Goal: Task Accomplishment & Management: Use online tool/utility

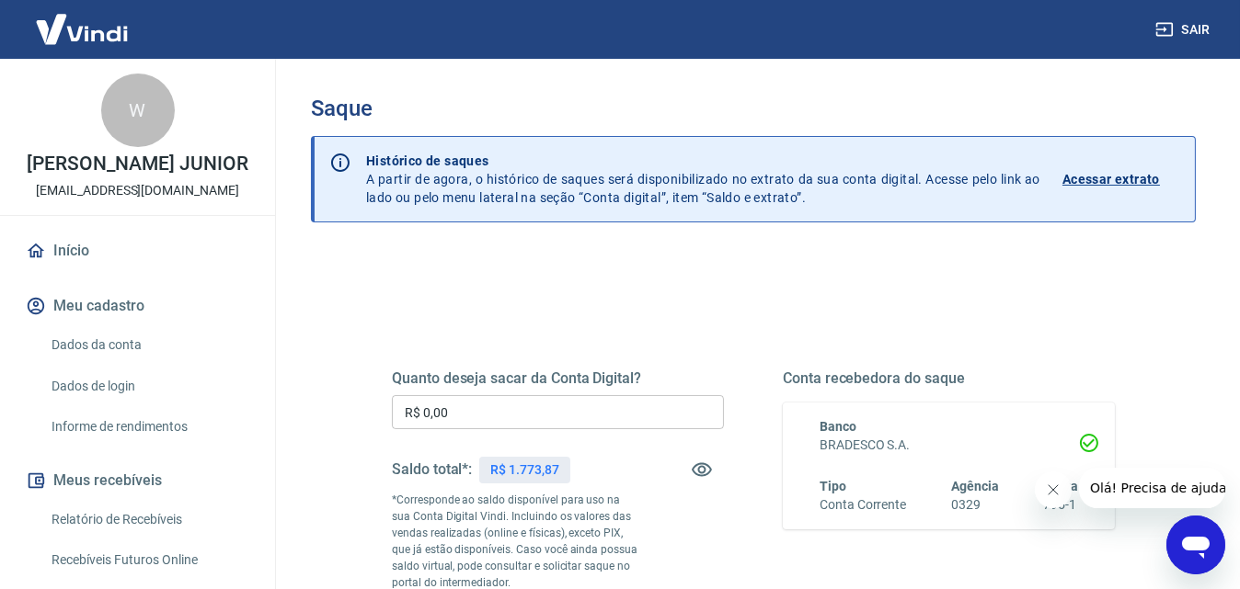
click at [584, 418] on input "R$ 0,00" at bounding box center [558, 412] width 332 height 34
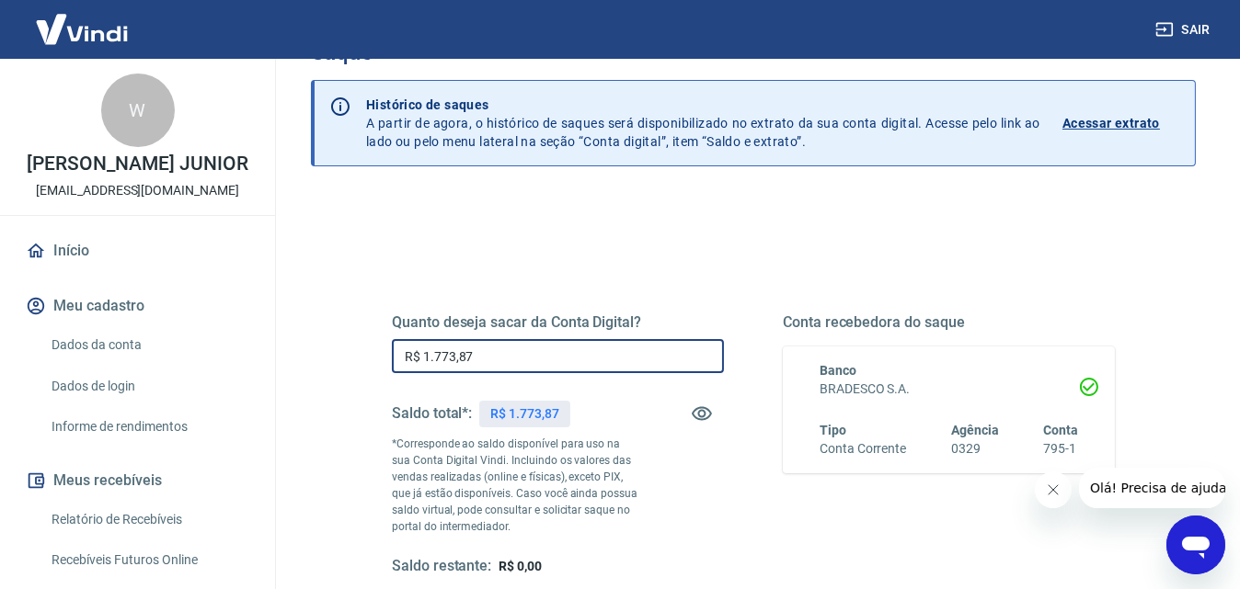
scroll to position [276, 0]
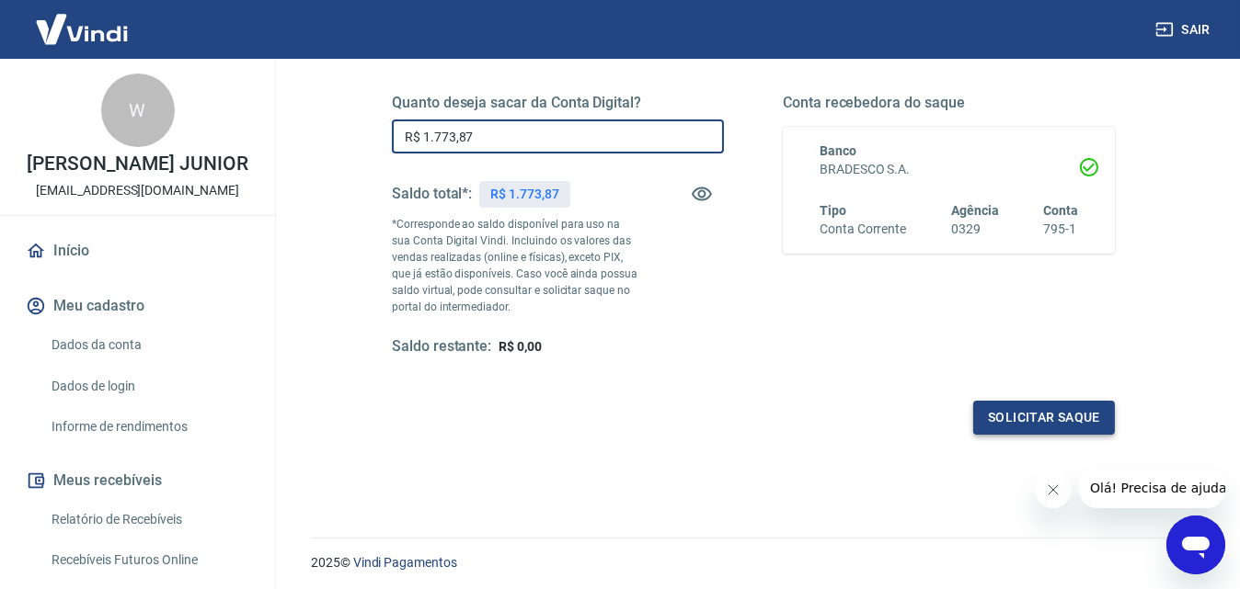
type input "R$ 1.773,87"
click at [1040, 418] on button "Solicitar saque" at bounding box center [1044, 418] width 142 height 34
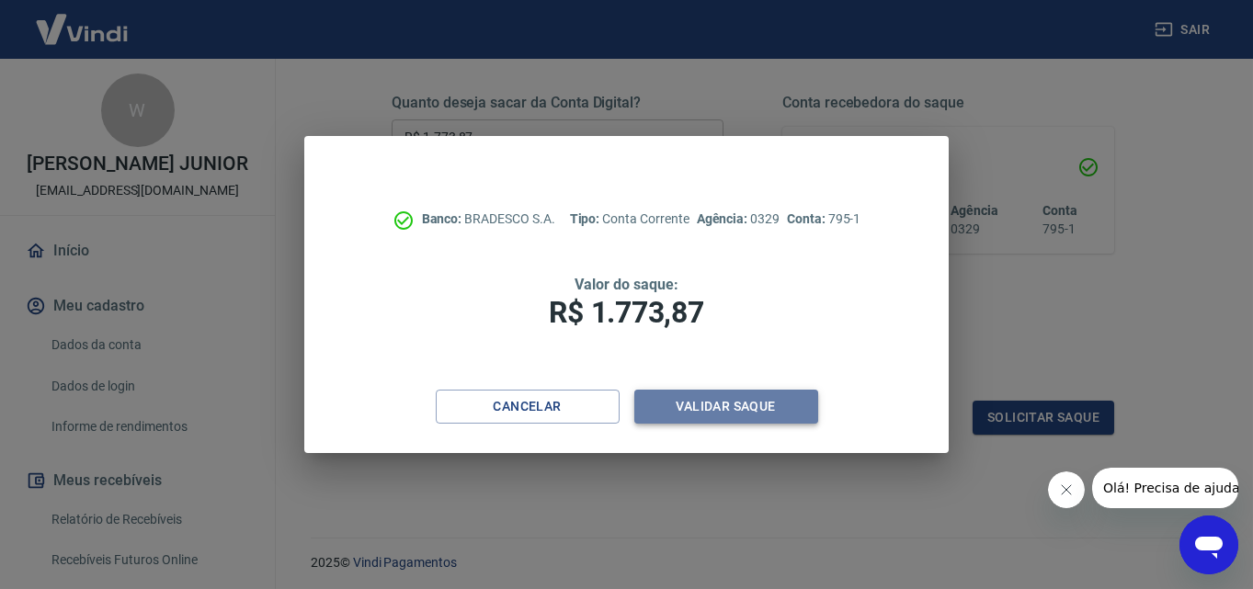
click at [712, 409] on button "Validar saque" at bounding box center [727, 407] width 184 height 34
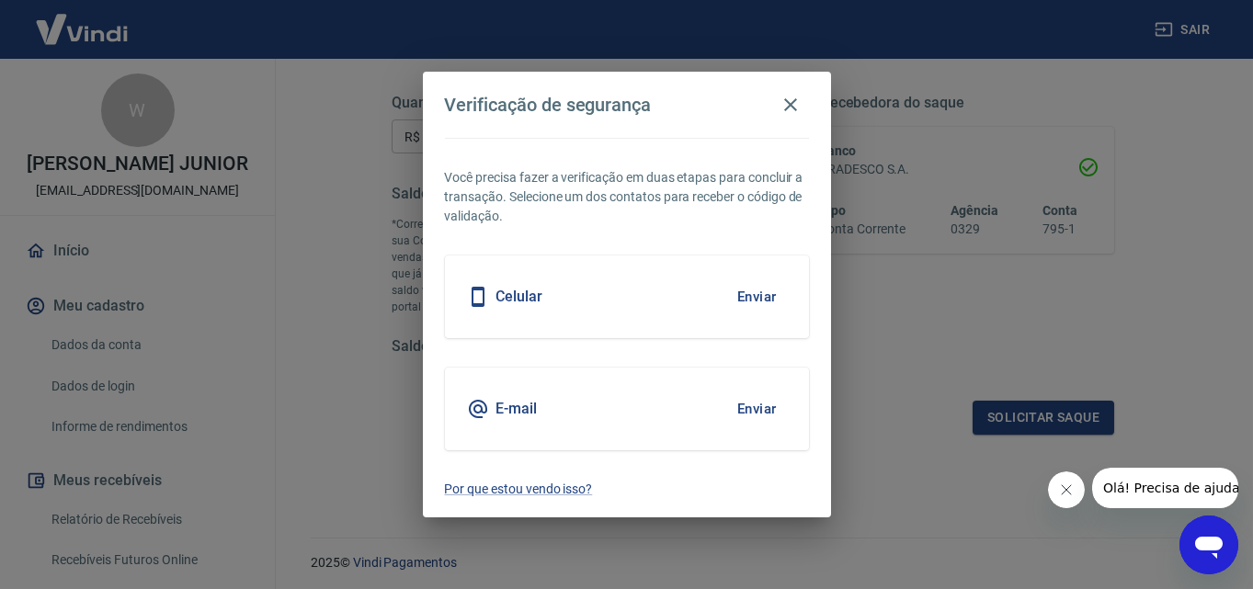
drag, startPoint x: 739, startPoint y: 292, endPoint x: 754, endPoint y: 286, distance: 15.7
click at [741, 292] on button "Enviar" at bounding box center [757, 297] width 60 height 39
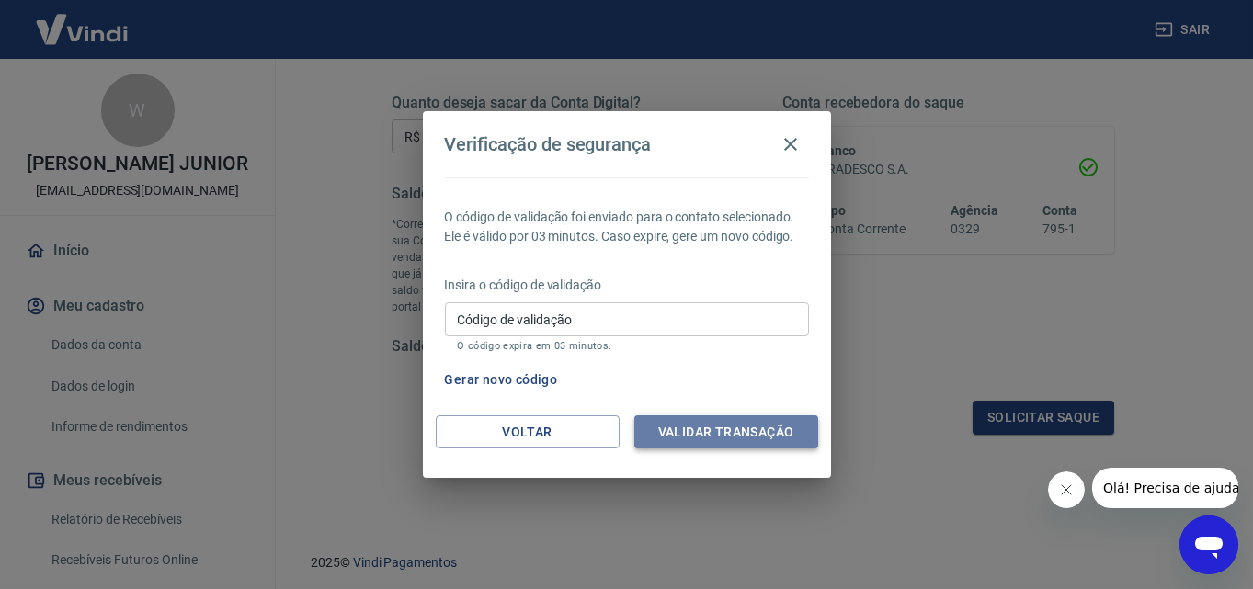
click at [762, 429] on button "Validar transação" at bounding box center [727, 433] width 184 height 34
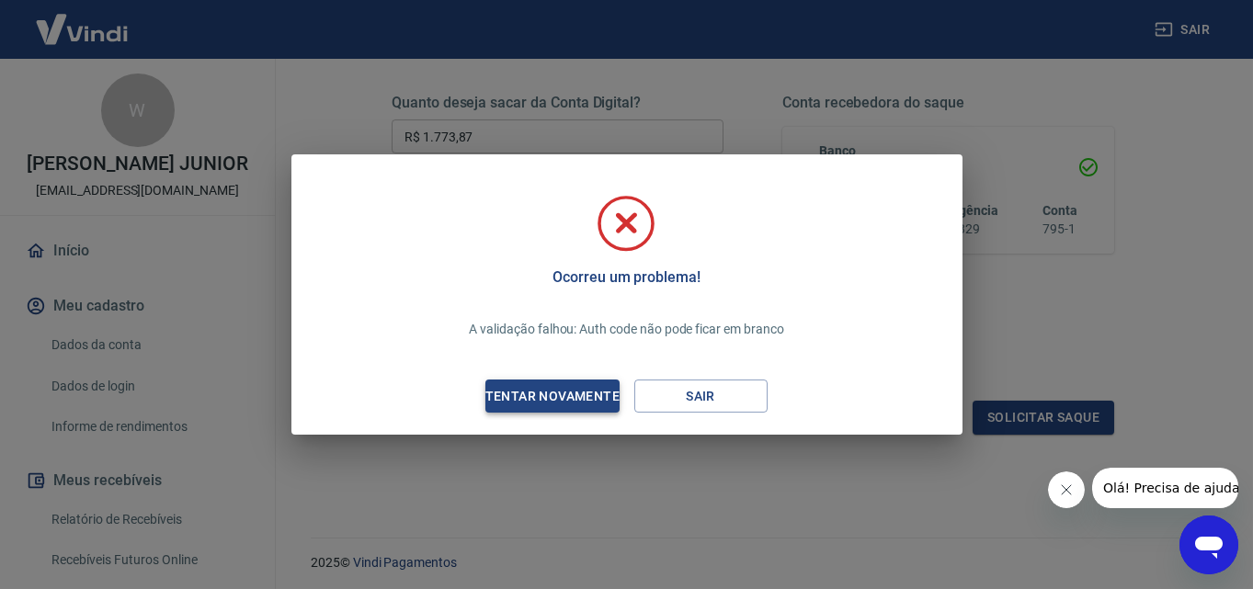
click at [584, 392] on div "Tentar novamente" at bounding box center [553, 396] width 178 height 23
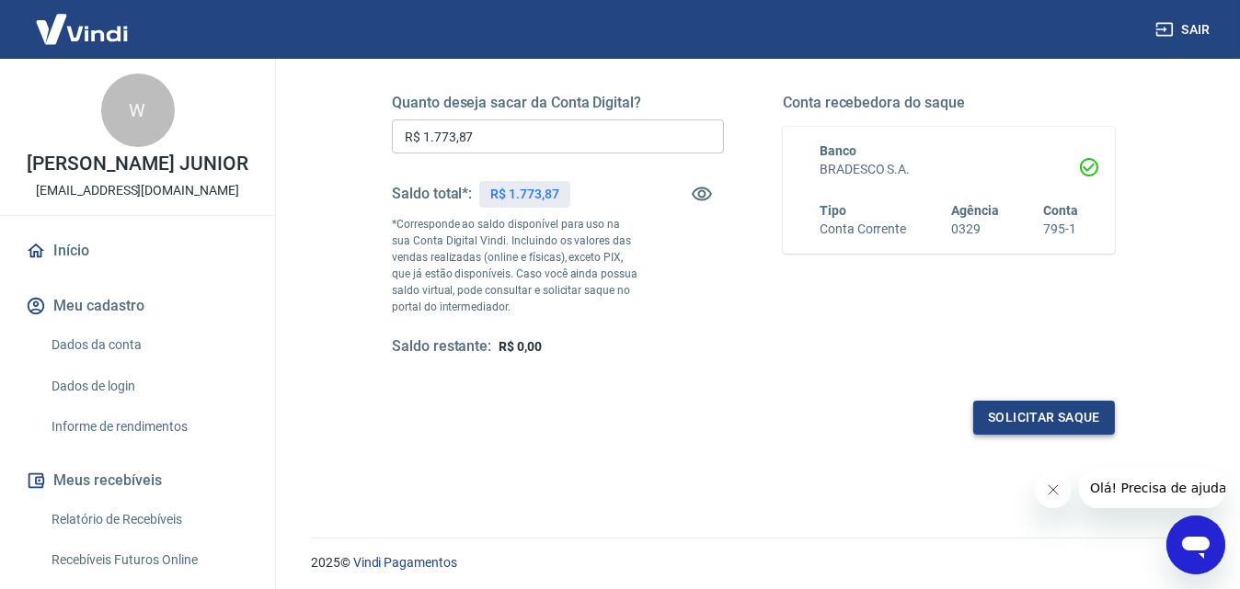
click at [1069, 417] on button "Solicitar saque" at bounding box center [1044, 418] width 142 height 34
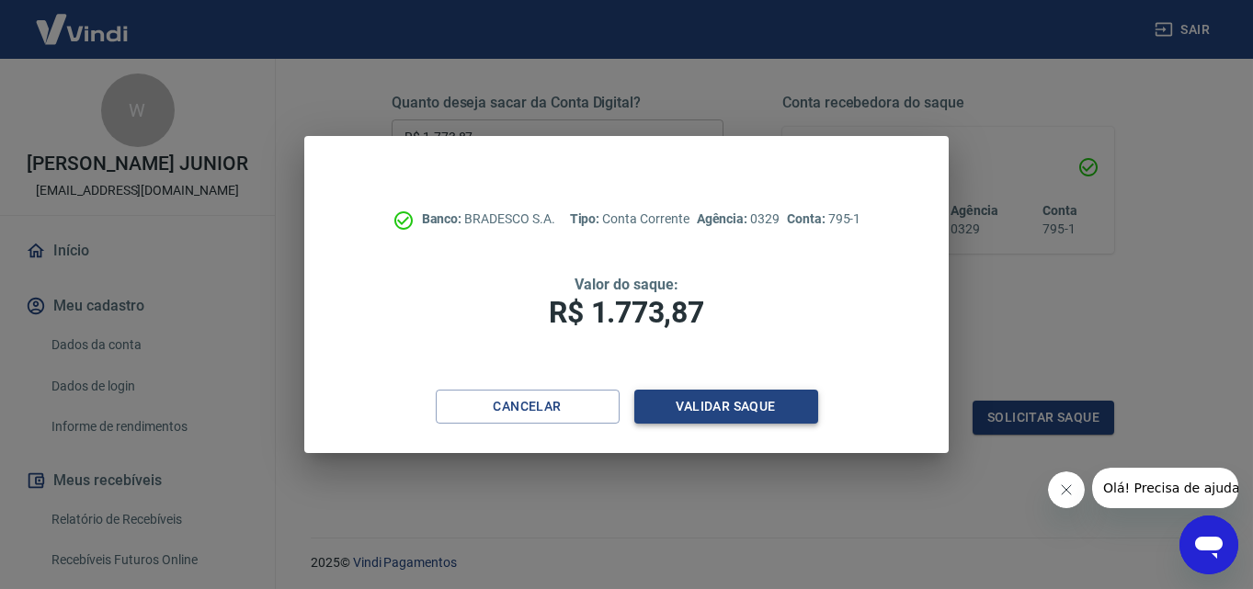
click at [808, 397] on button "Validar saque" at bounding box center [727, 407] width 184 height 34
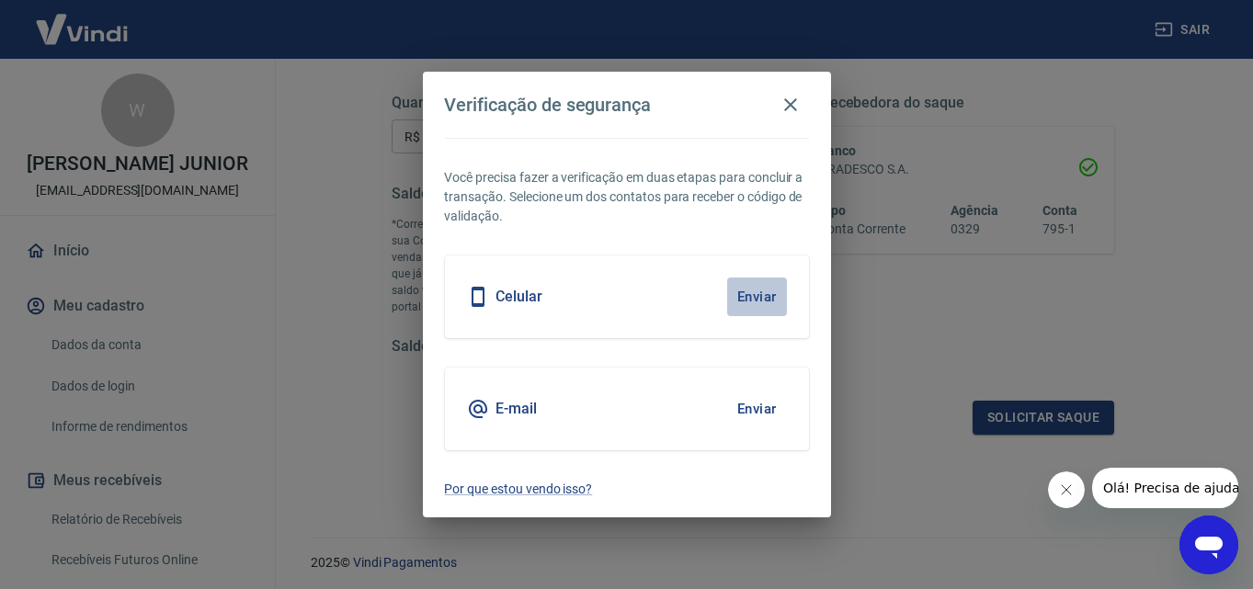
click at [761, 299] on button "Enviar" at bounding box center [757, 297] width 60 height 39
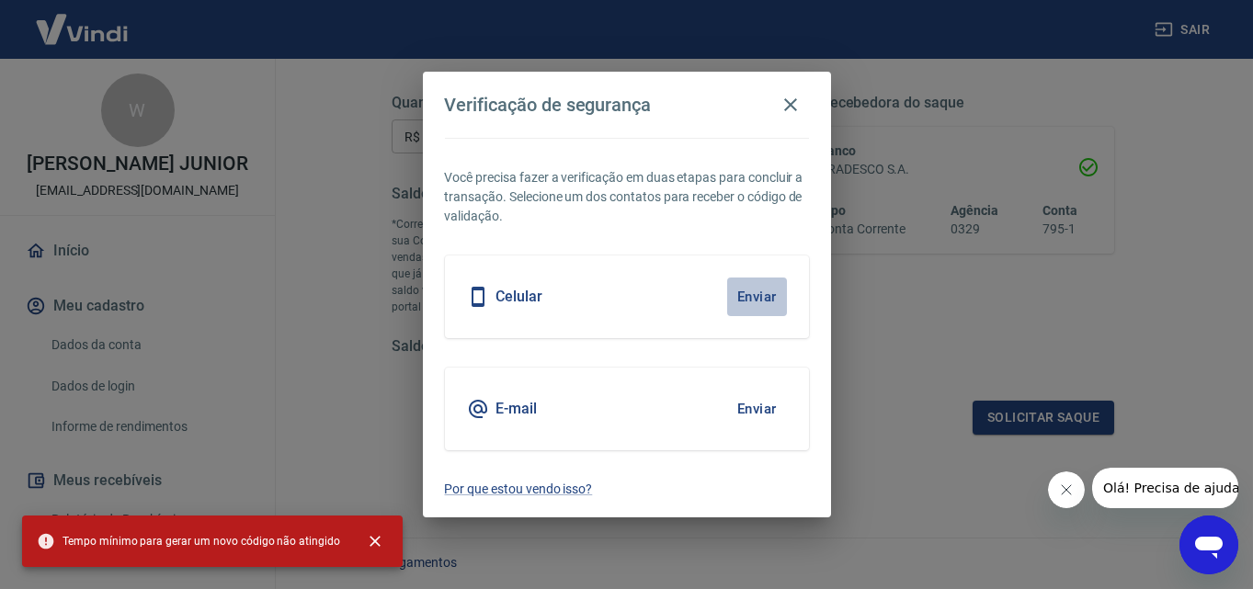
click at [750, 298] on button "Enviar" at bounding box center [757, 297] width 60 height 39
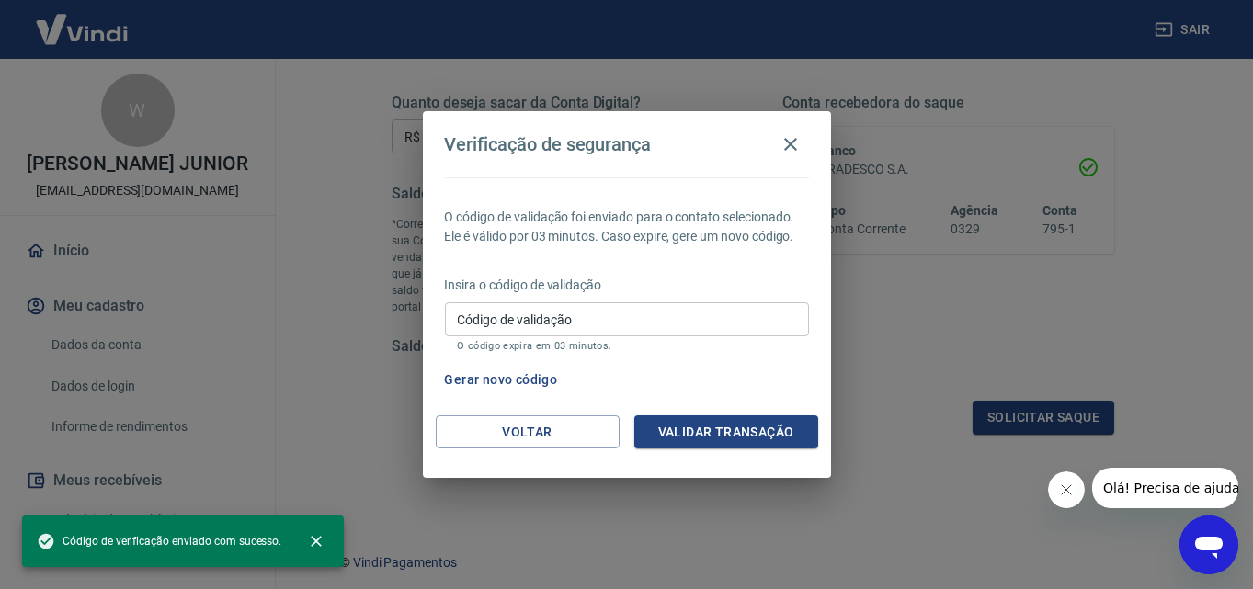
click at [761, 292] on p "Insira o código de validação" at bounding box center [627, 285] width 364 height 19
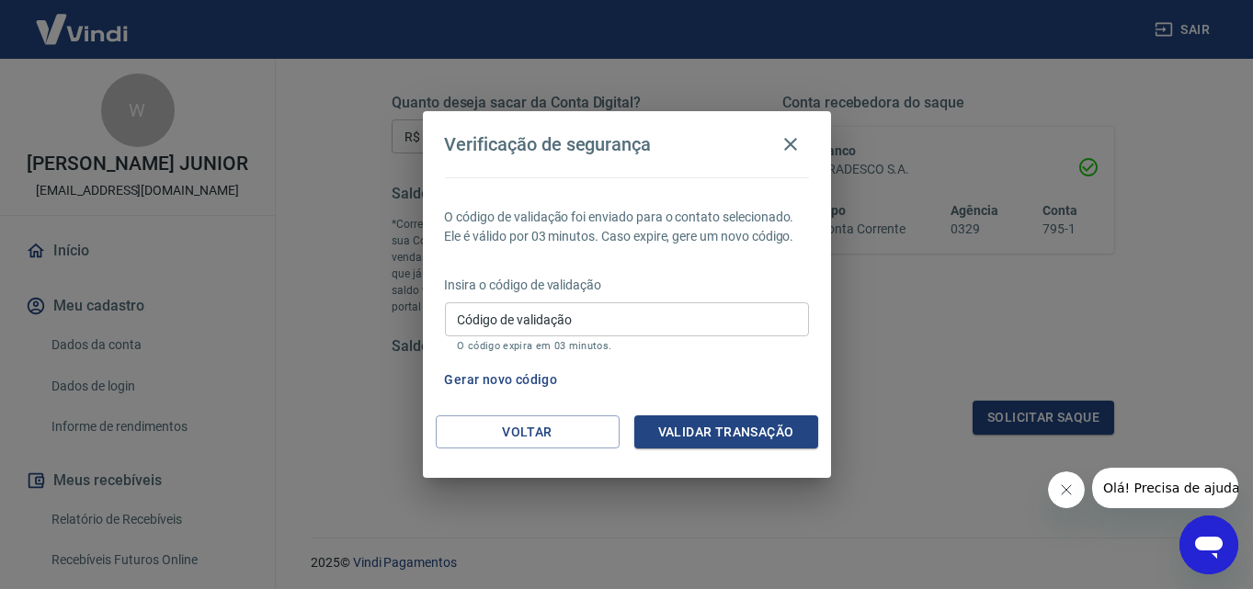
click at [675, 326] on input "Código de validação" at bounding box center [627, 320] width 364 height 34
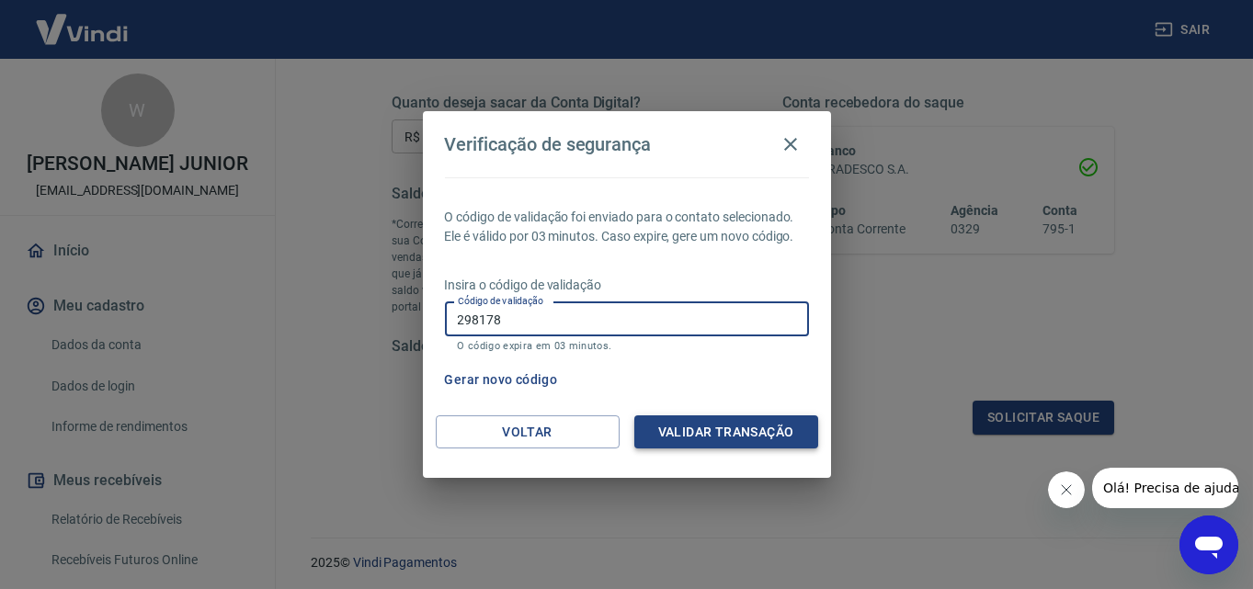
type input "298178"
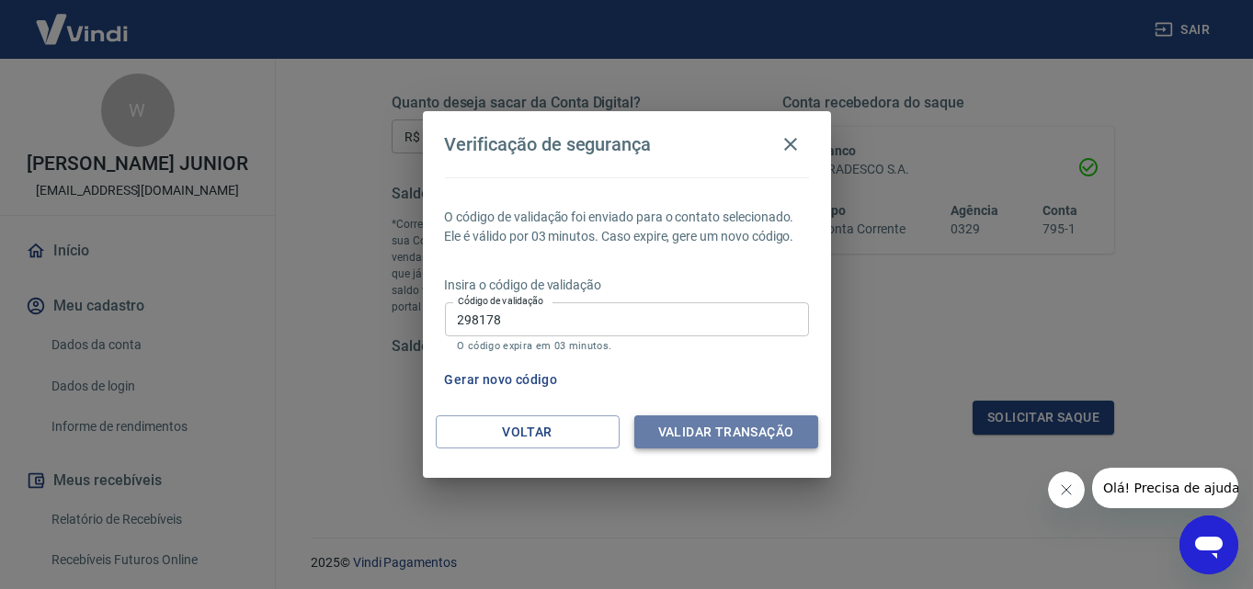
click at [726, 434] on button "Validar transação" at bounding box center [727, 433] width 184 height 34
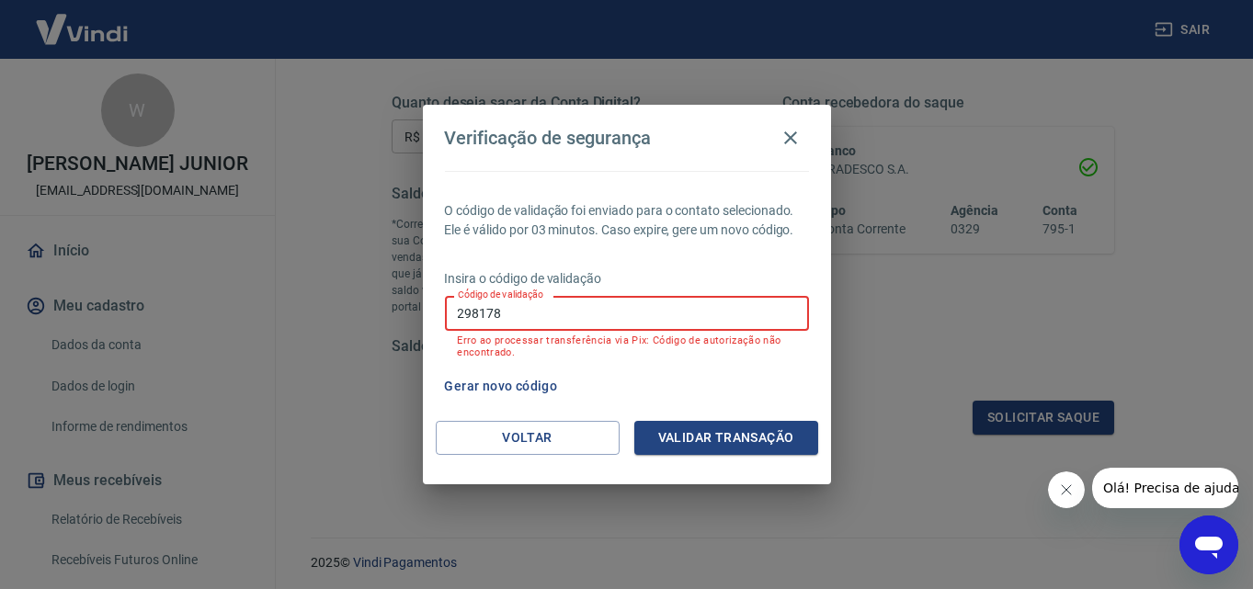
drag, startPoint x: 544, startPoint y: 311, endPoint x: 398, endPoint y: 303, distance: 146.5
click at [398, 303] on div "Verificação de segurança O código de validação foi enviado para o contato selec…" at bounding box center [626, 294] width 1253 height 589
click at [625, 319] on input "Código de validação" at bounding box center [627, 313] width 364 height 34
type input "298178"
click at [727, 429] on button "Validar transação" at bounding box center [727, 438] width 184 height 34
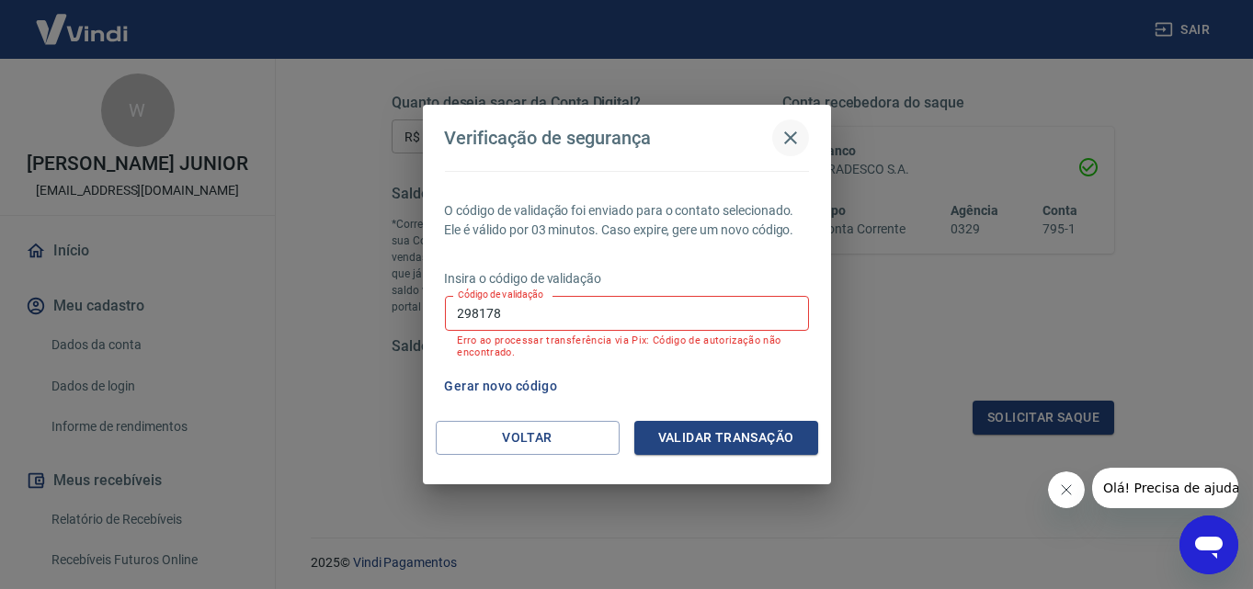
click at [782, 139] on icon "button" at bounding box center [791, 138] width 22 height 22
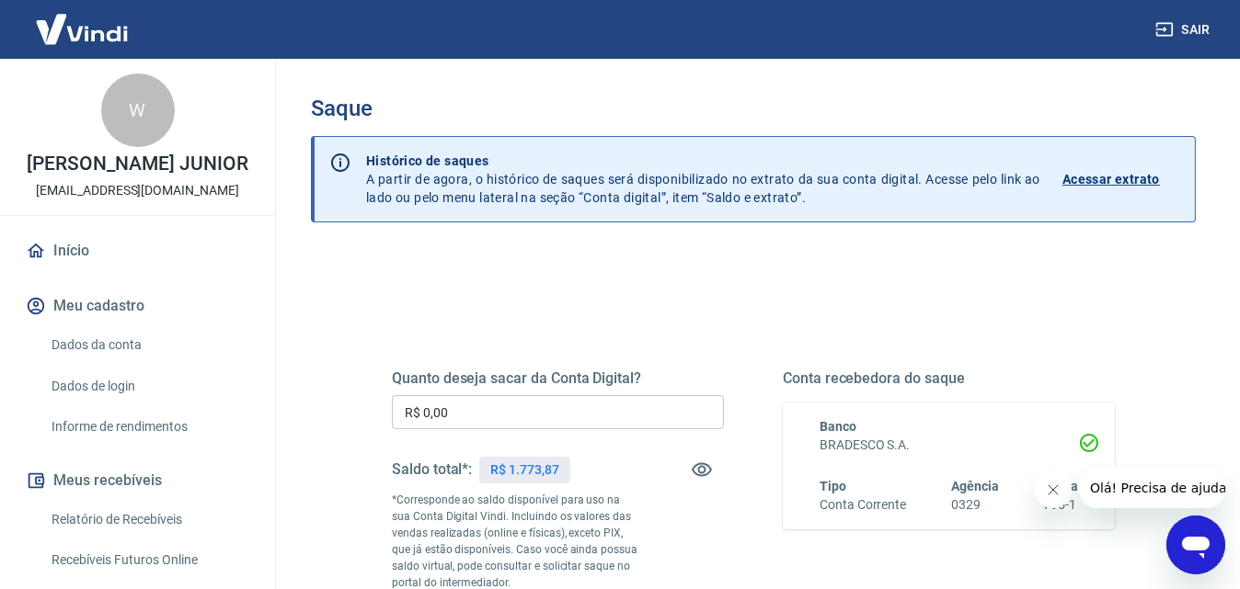
scroll to position [184, 0]
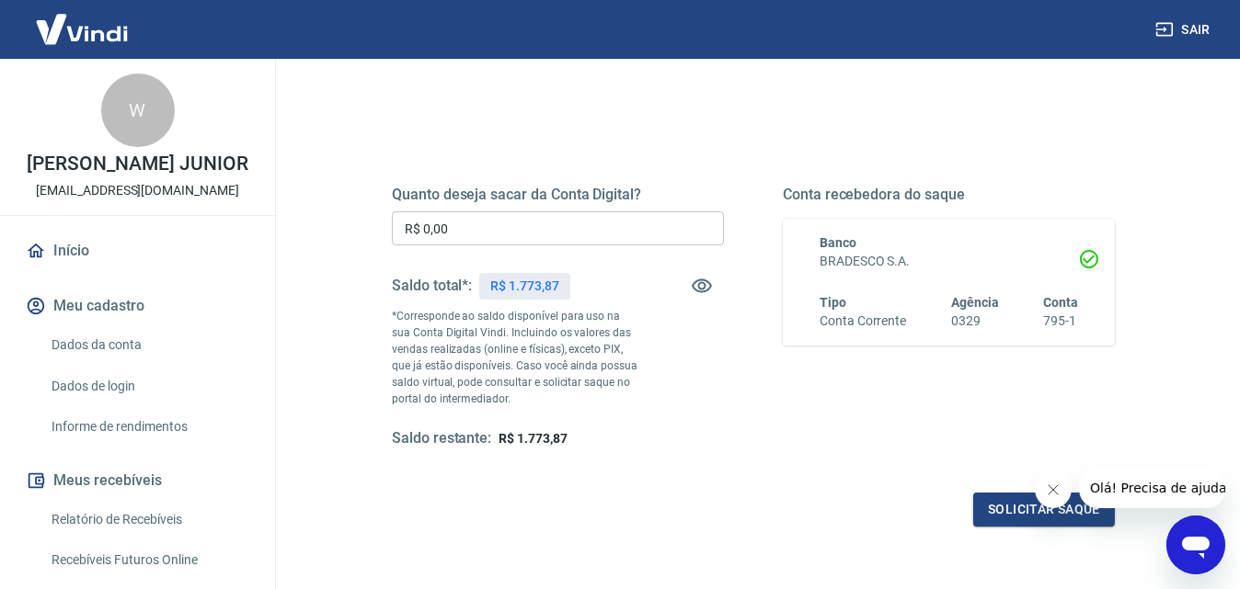
click at [463, 235] on input "R$ 0,00" at bounding box center [558, 229] width 332 height 34
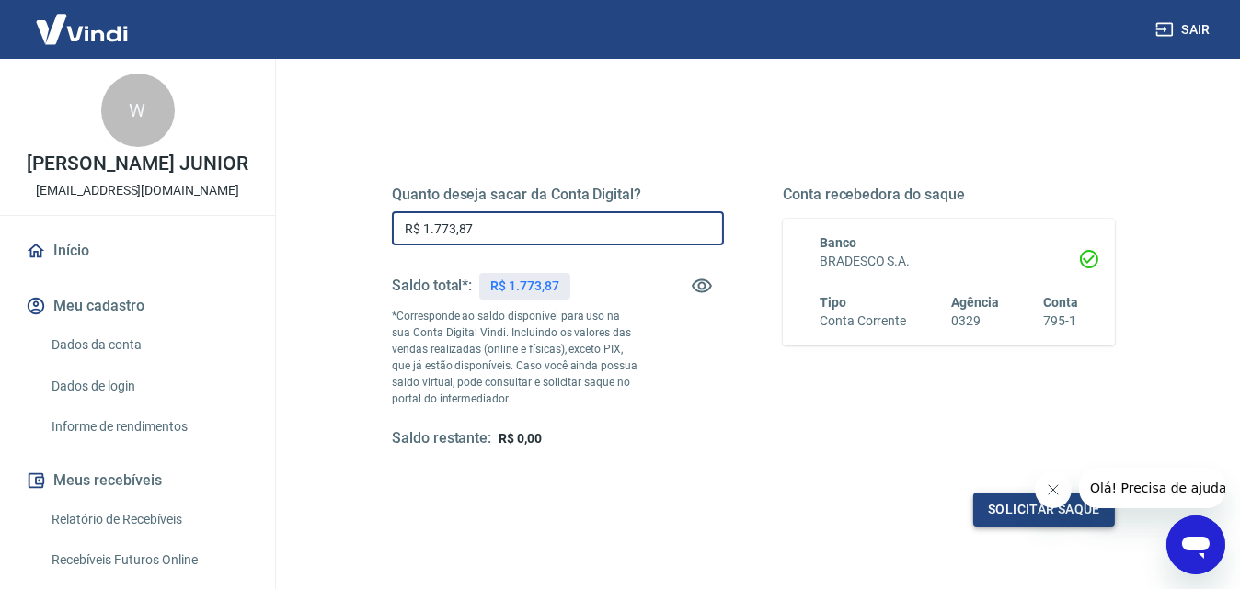
type input "R$ 1.773,87"
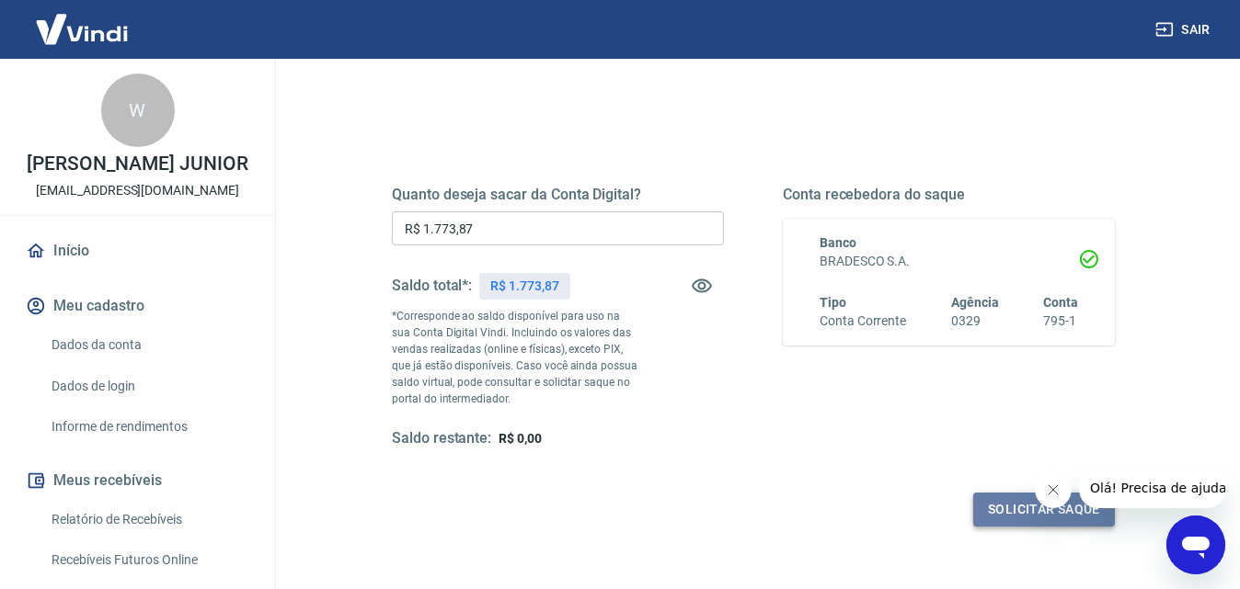
click at [999, 517] on button "Solicitar saque" at bounding box center [1044, 510] width 142 height 34
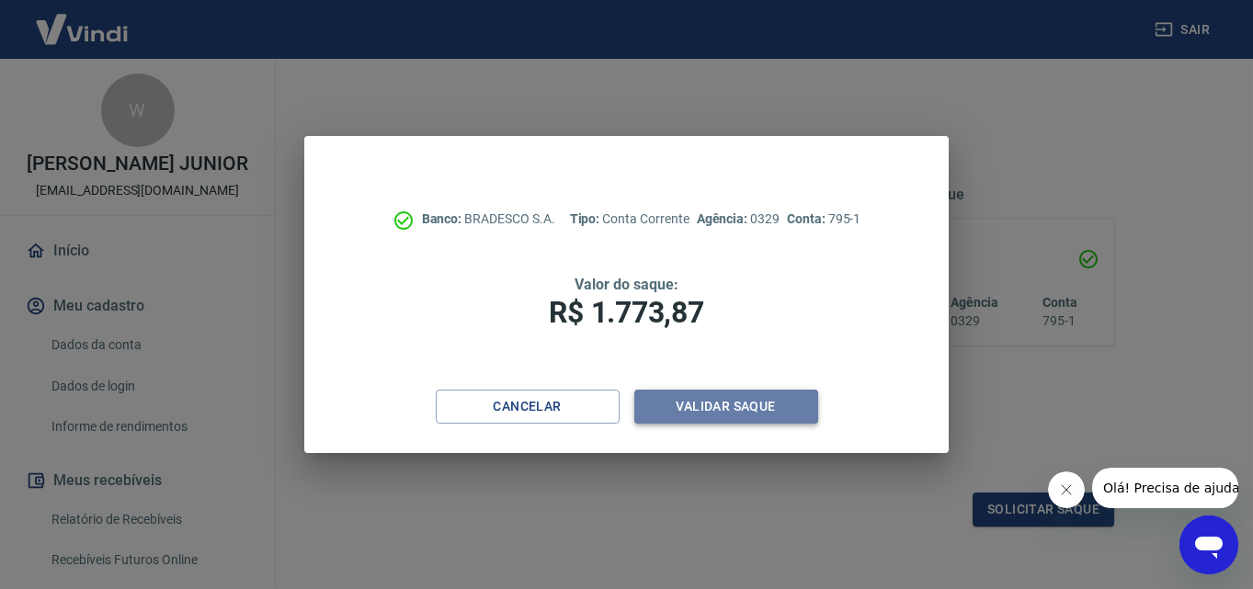
click at [752, 401] on button "Validar saque" at bounding box center [727, 407] width 184 height 34
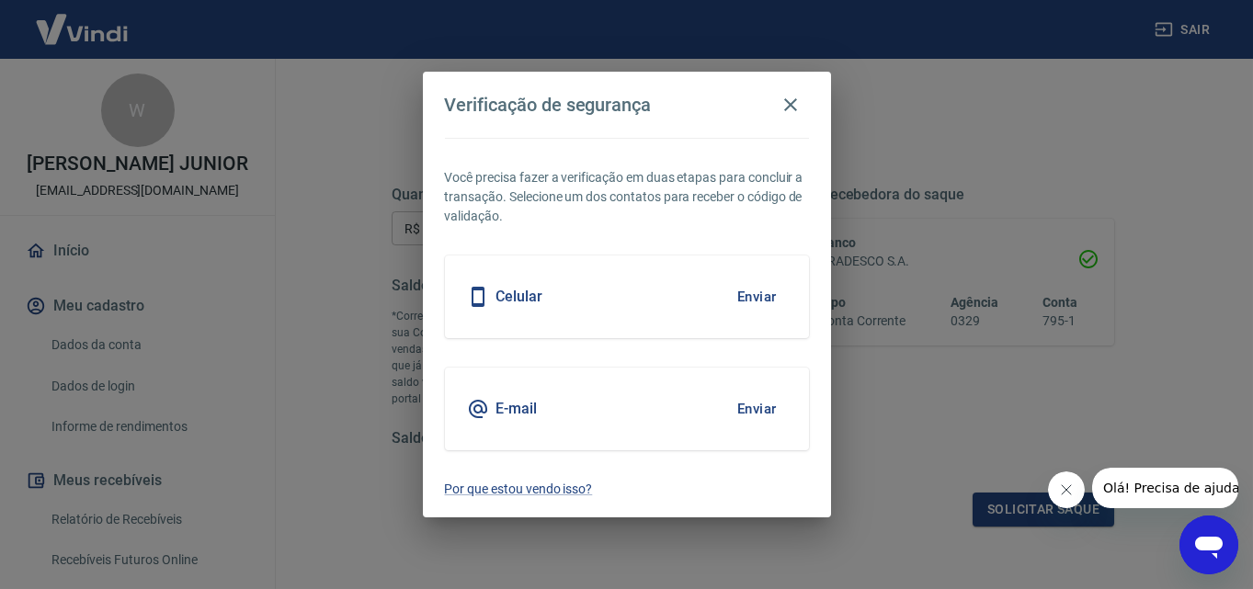
click at [770, 300] on button "Enviar" at bounding box center [757, 297] width 60 height 39
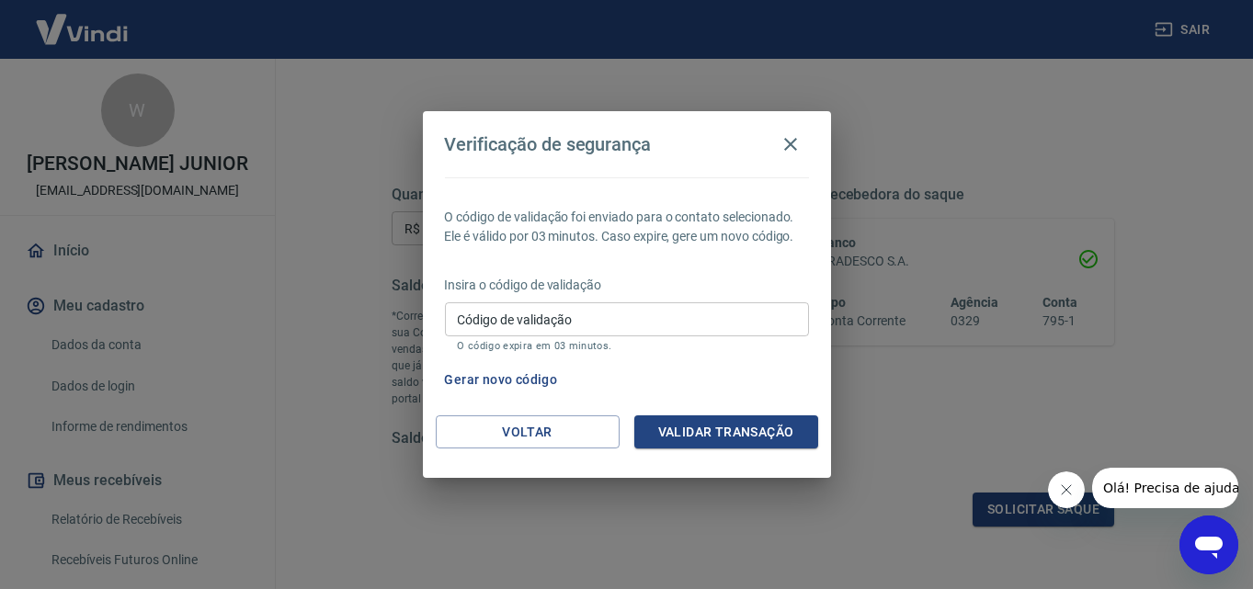
click at [759, 312] on input "Código de validação" at bounding box center [627, 320] width 364 height 34
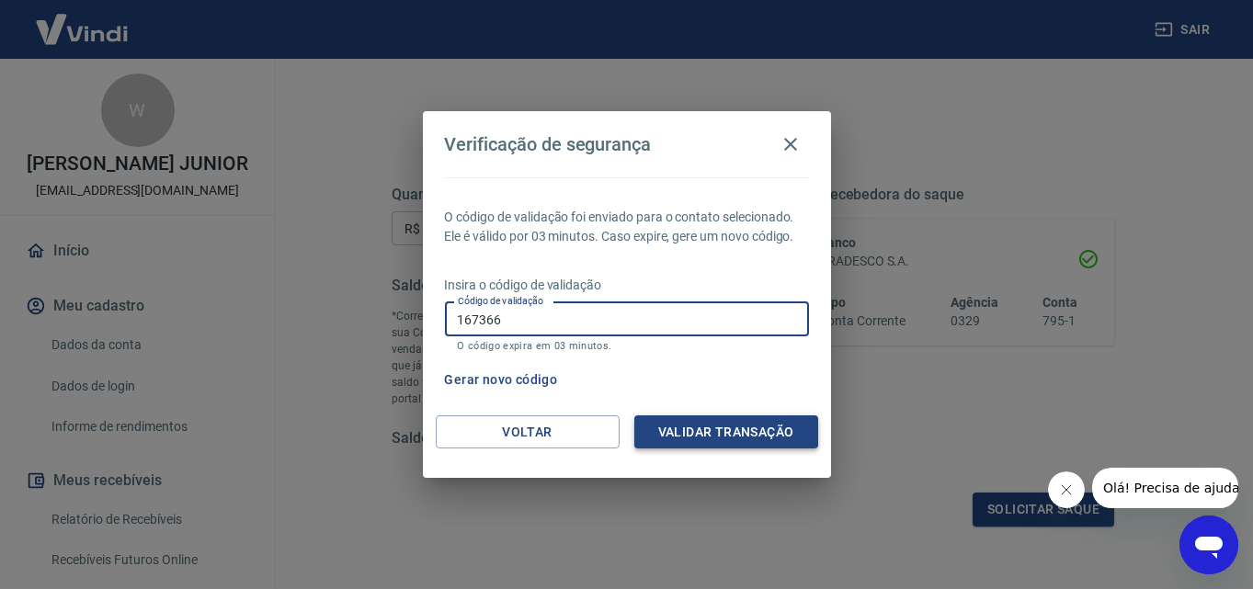
type input "167366"
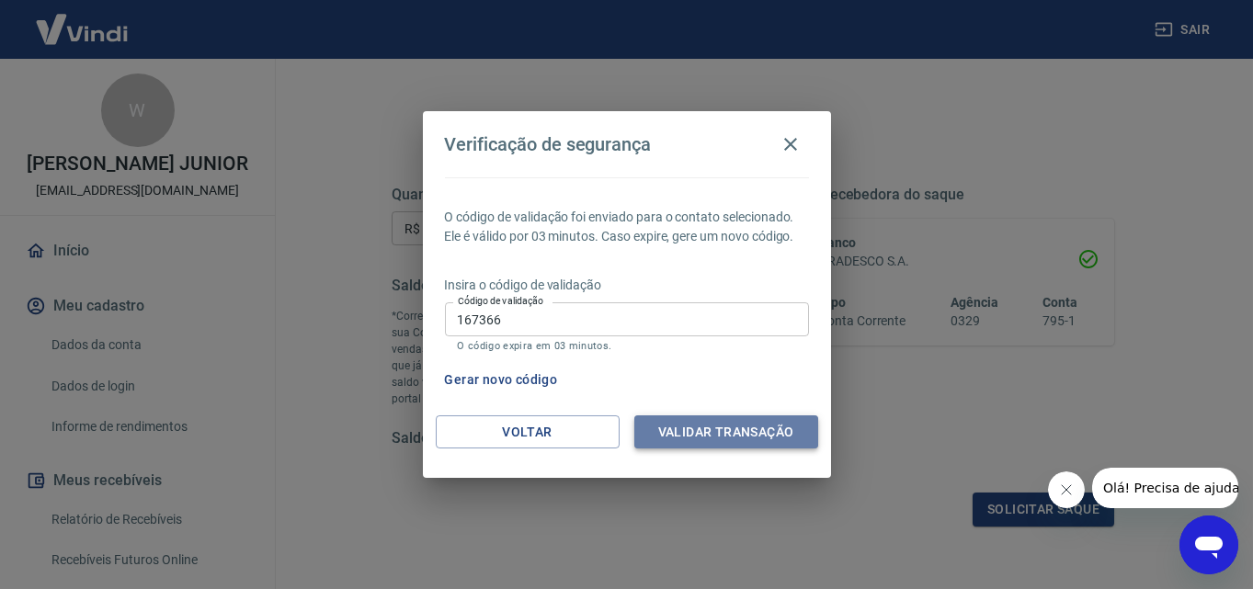
click at [752, 433] on button "Validar transação" at bounding box center [727, 433] width 184 height 34
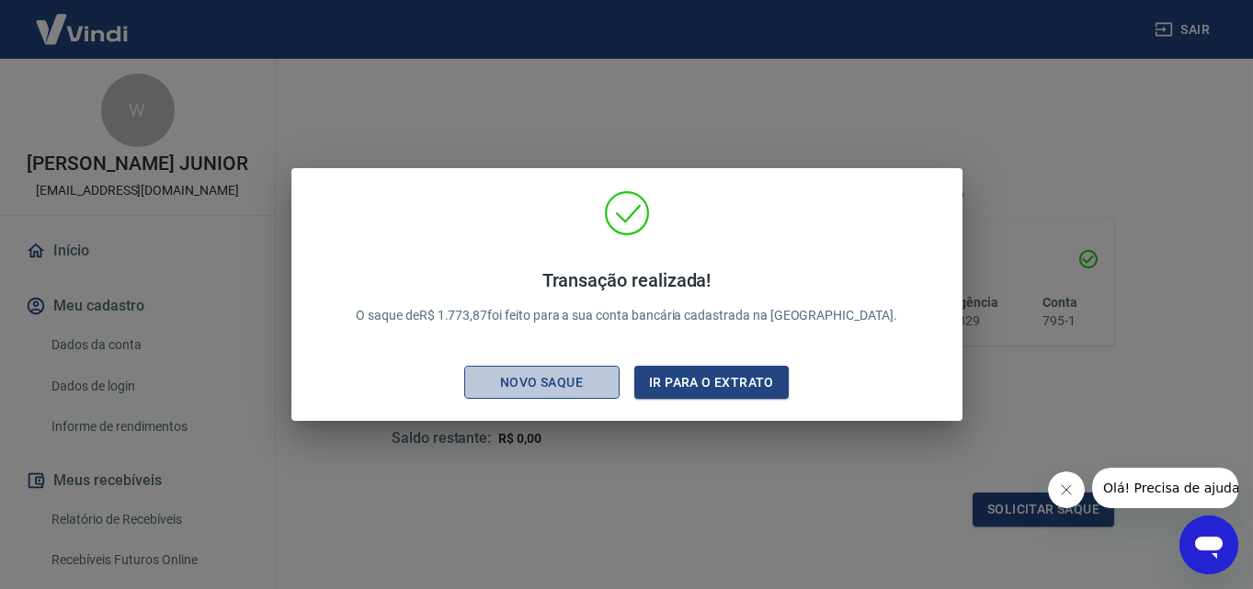
click at [597, 382] on div "Novo saque" at bounding box center [541, 383] width 127 height 23
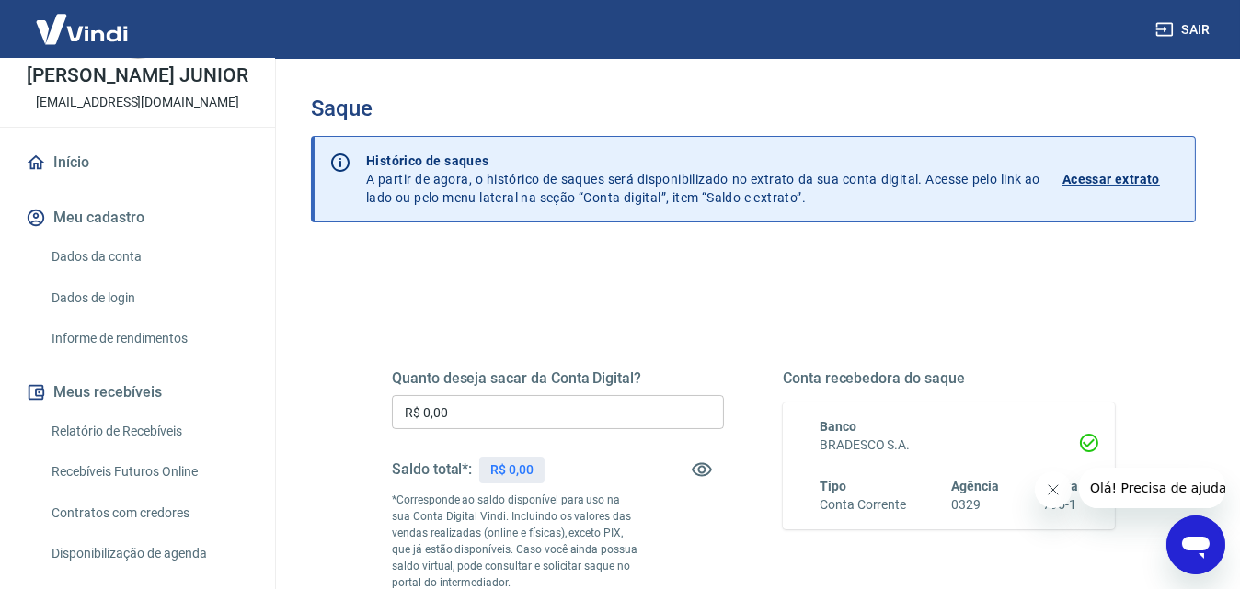
scroll to position [184, 0]
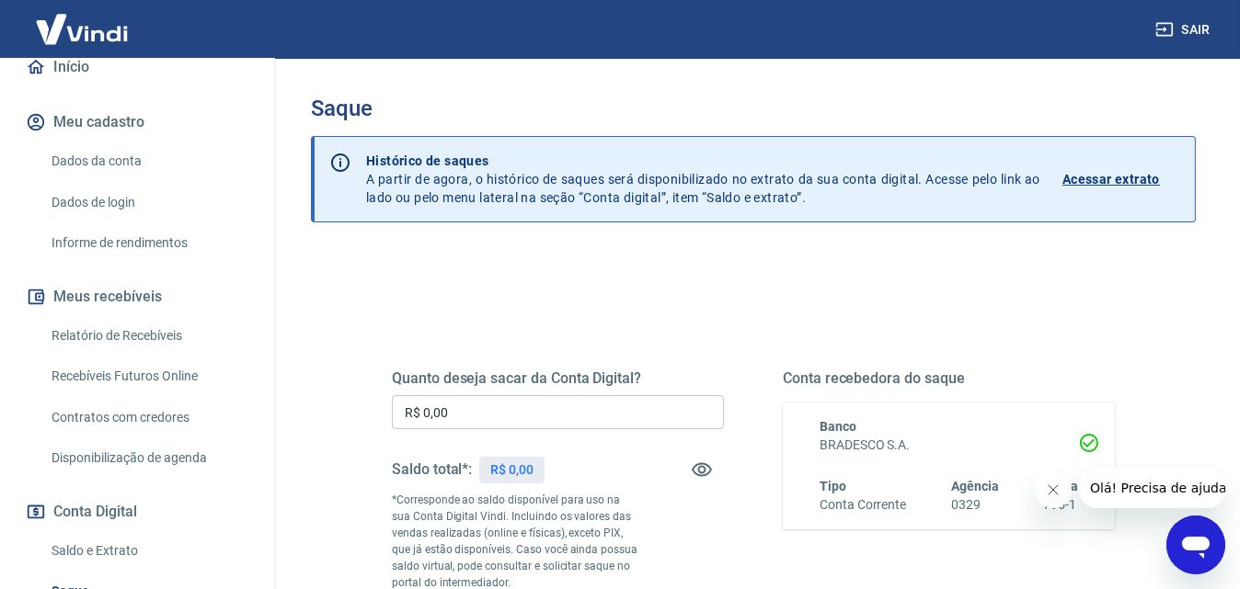
click at [129, 347] on link "Relatório de Recebíveis" at bounding box center [148, 336] width 209 height 38
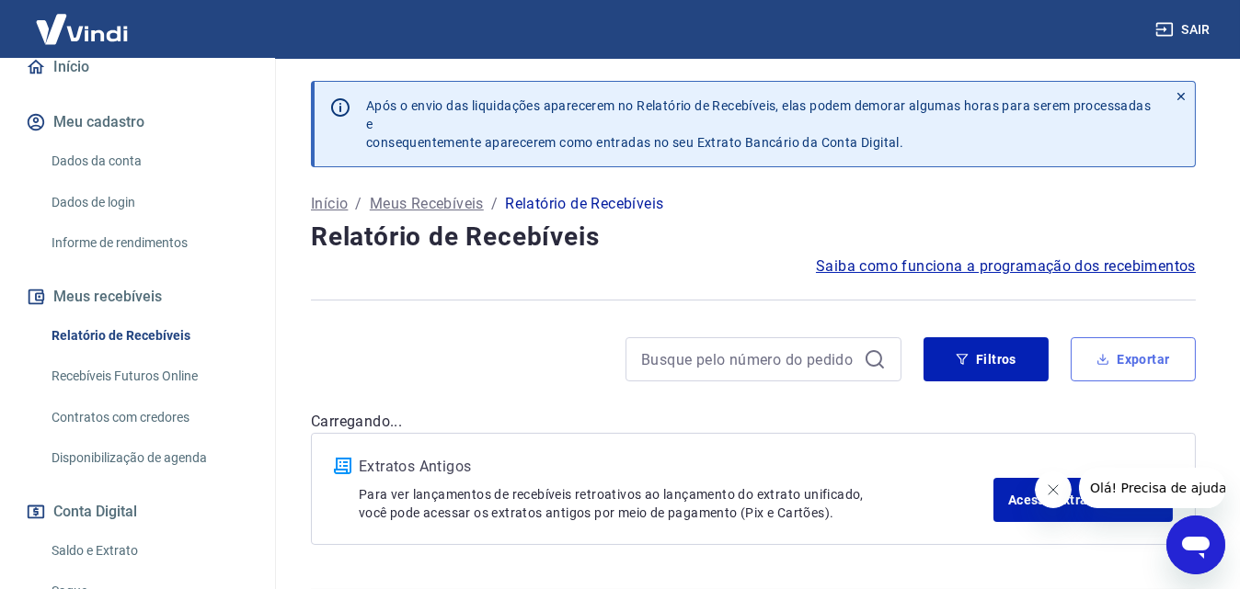
click at [1179, 358] on button "Exportar" at bounding box center [1132, 360] width 125 height 44
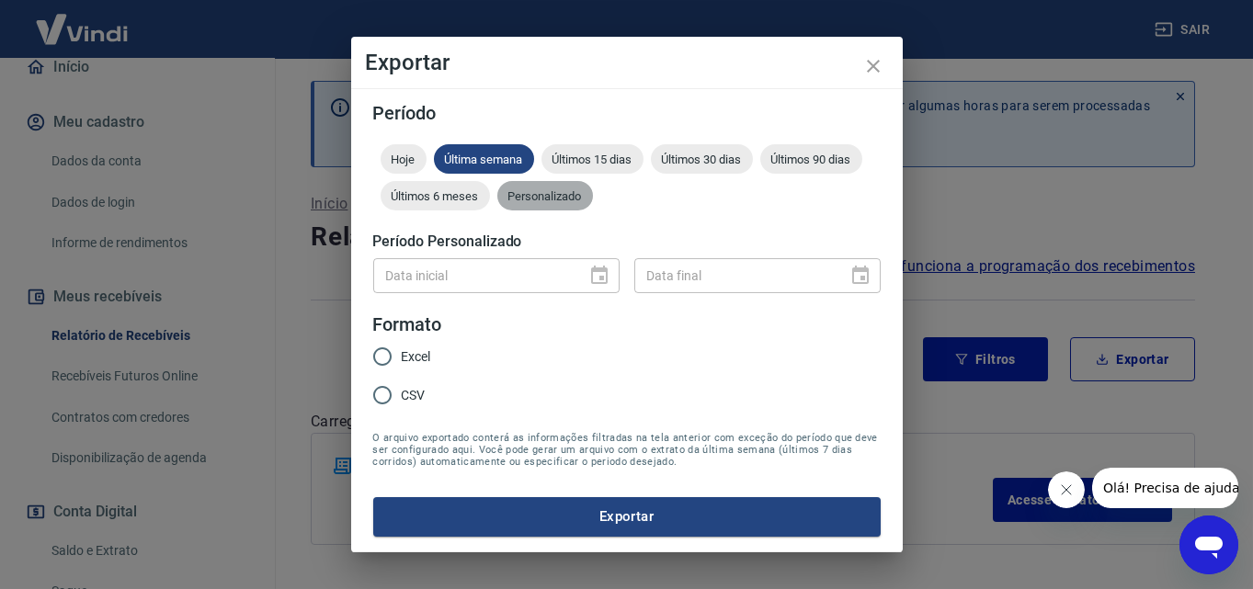
click at [572, 202] on span "Personalizado" at bounding box center [546, 196] width 96 height 14
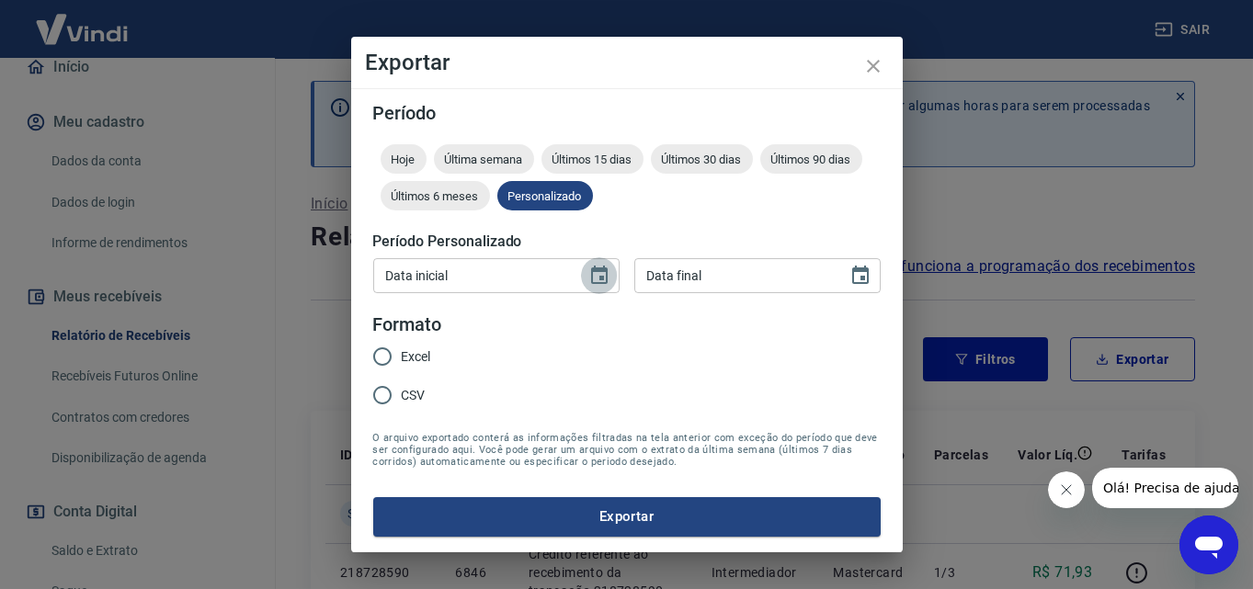
click at [597, 274] on icon "Choose date" at bounding box center [600, 276] width 22 height 22
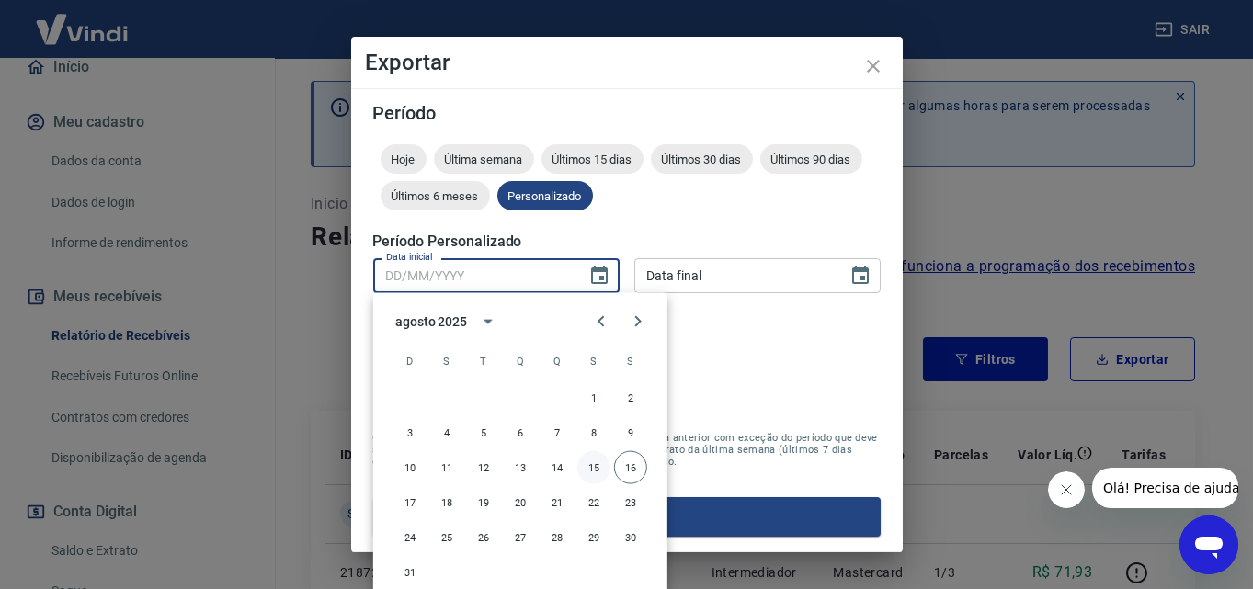
click at [597, 468] on button "15" at bounding box center [594, 468] width 33 height 33
type input "15/08/2025"
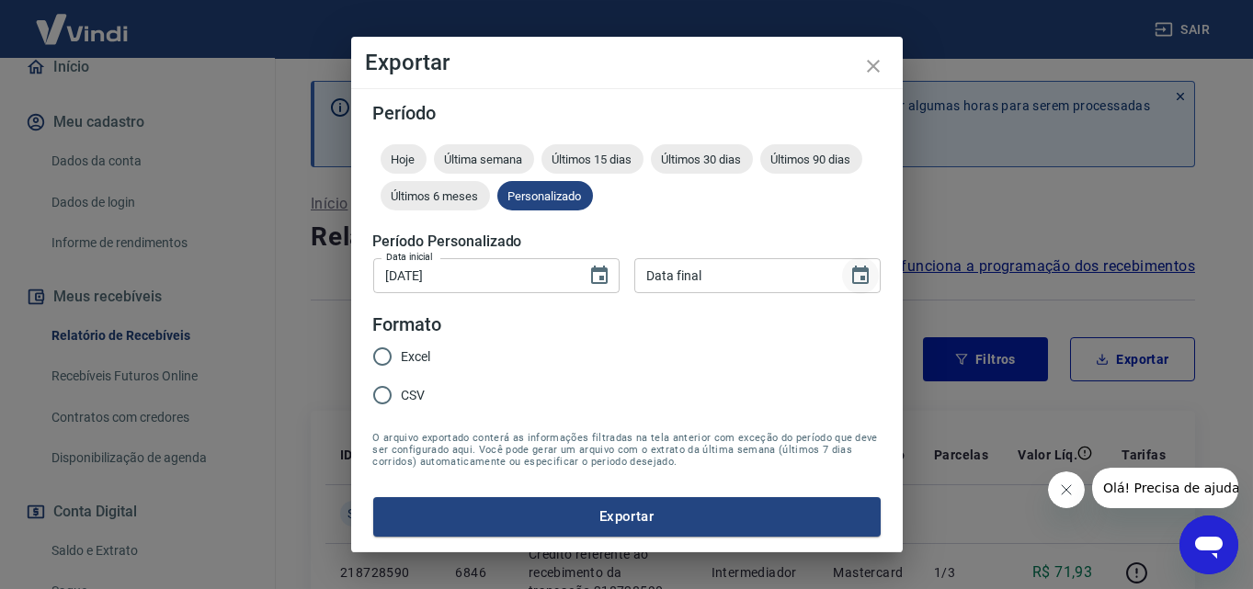
click at [868, 269] on icon "Choose date" at bounding box center [861, 276] width 22 height 22
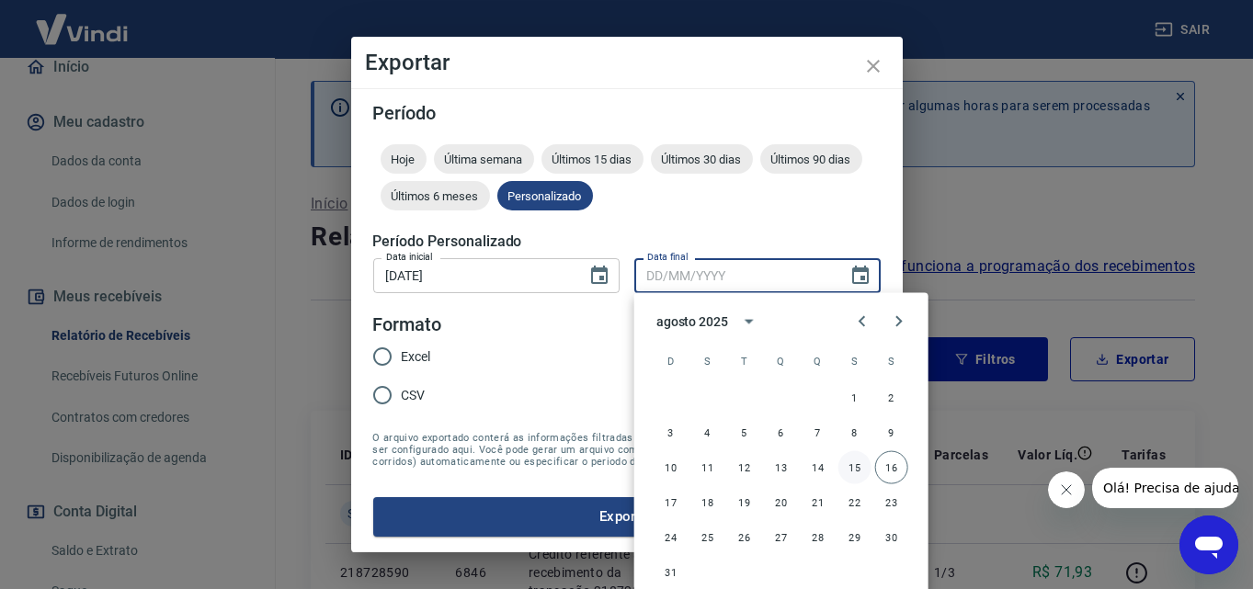
click at [853, 464] on button "15" at bounding box center [855, 468] width 33 height 33
type input "15/08/2025"
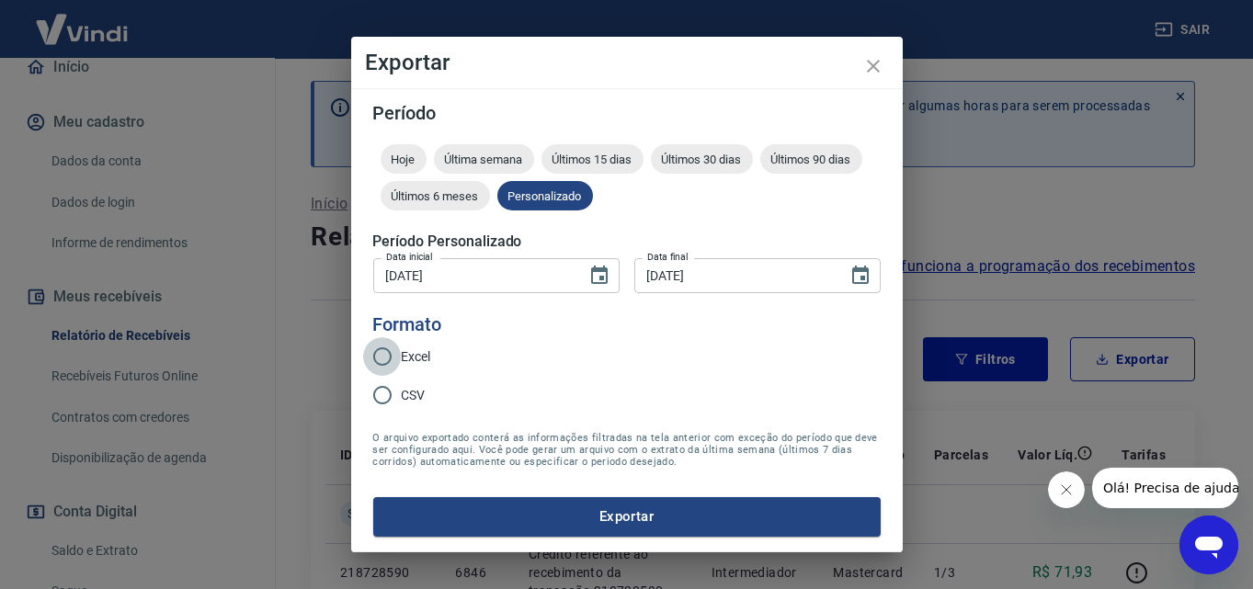
click at [382, 353] on input "Excel" at bounding box center [382, 357] width 39 height 39
radio input "true"
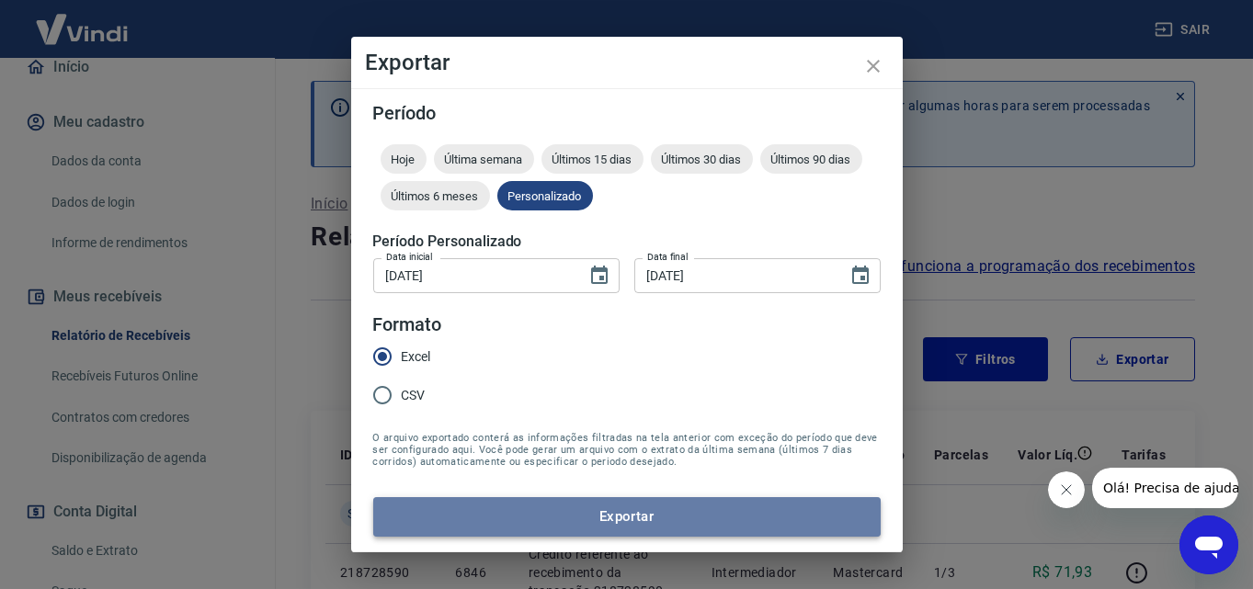
click at [577, 504] on button "Exportar" at bounding box center [627, 517] width 508 height 39
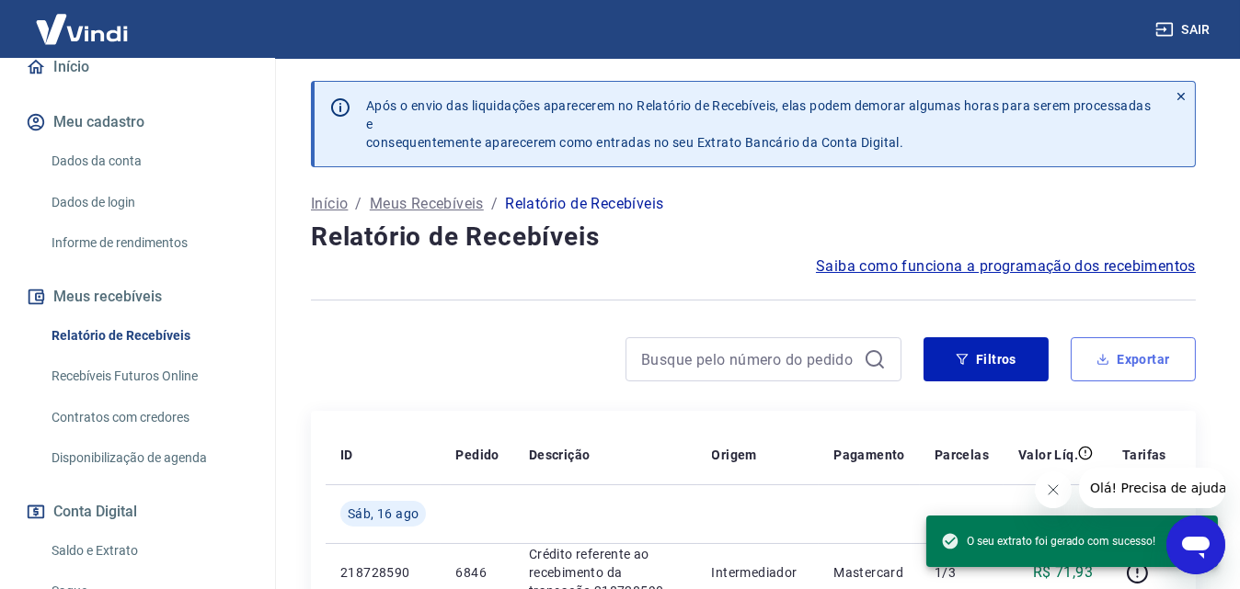
click at [1173, 360] on button "Exportar" at bounding box center [1132, 360] width 125 height 44
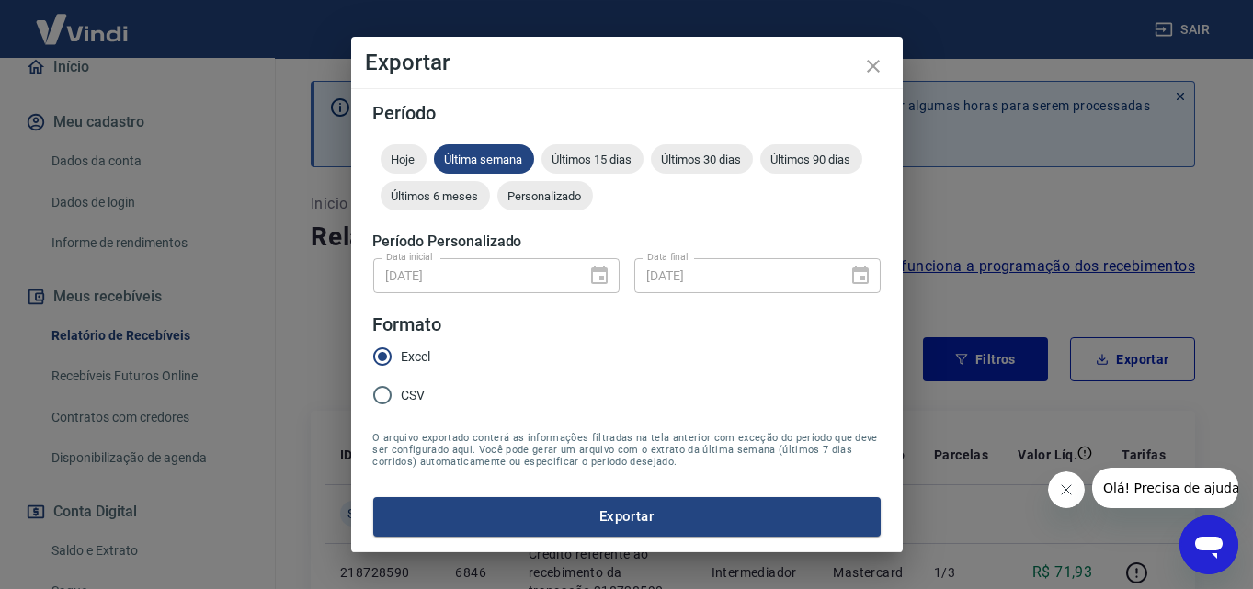
click at [610, 272] on div "15/08/2025 Data inicial" at bounding box center [496, 275] width 246 height 34
drag, startPoint x: 552, startPoint y: 184, endPoint x: 569, endPoint y: 220, distance: 39.9
click at [552, 186] on div "Personalizado" at bounding box center [546, 195] width 96 height 29
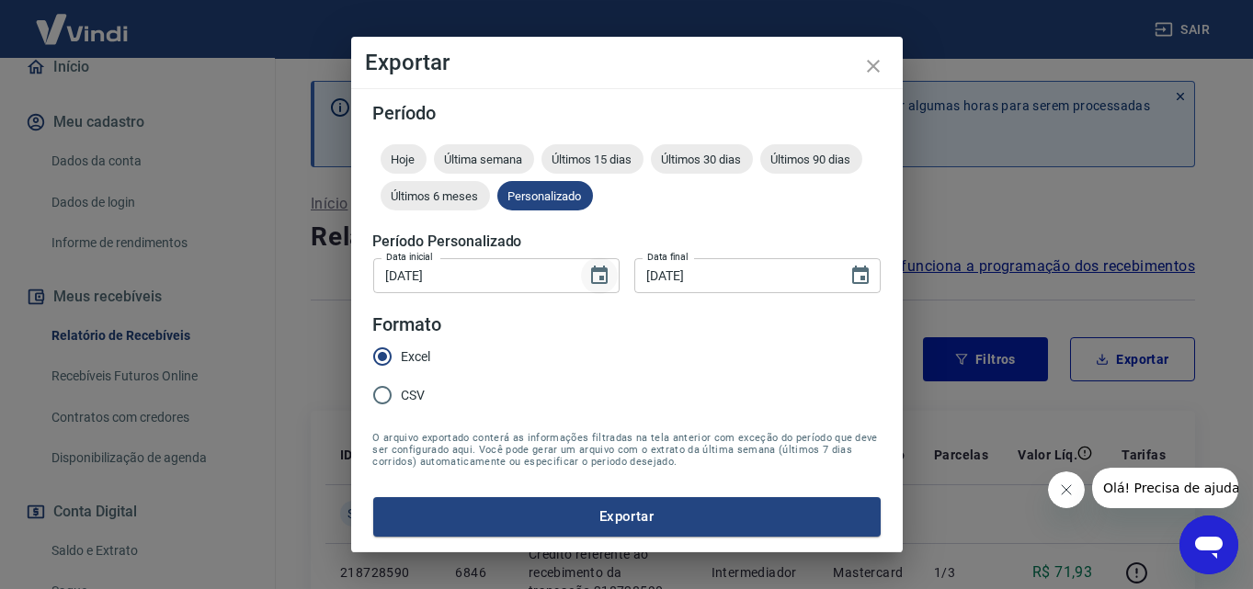
click at [597, 270] on icon "Choose date, selected date is 15 de ago de 2025" at bounding box center [599, 275] width 17 height 18
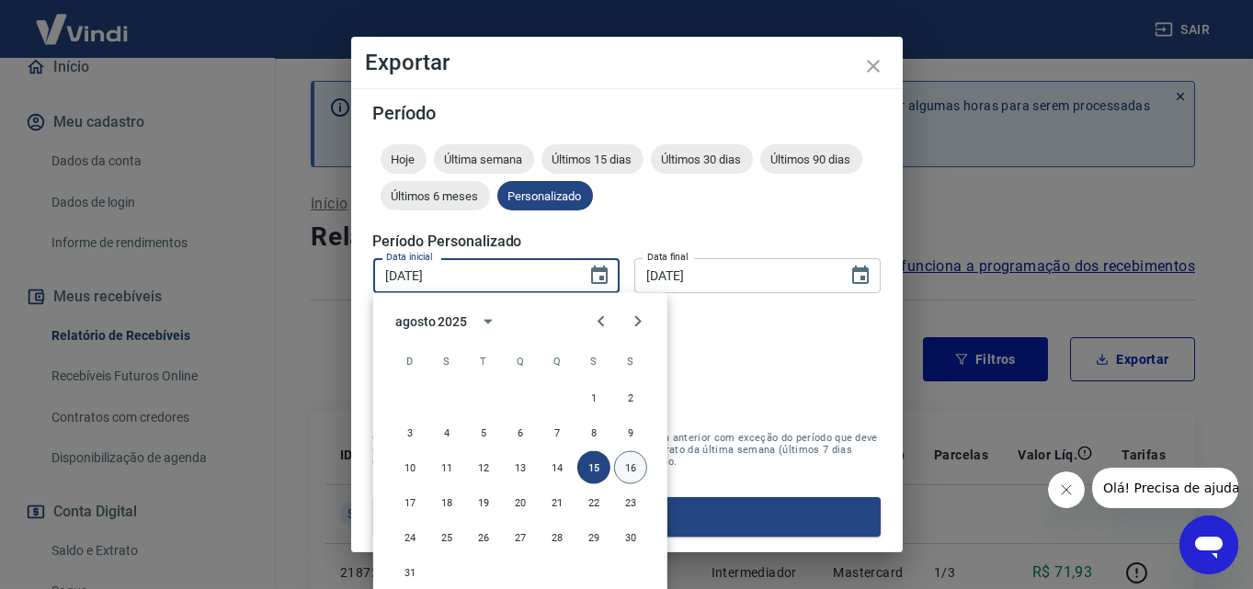
click at [633, 457] on button "16" at bounding box center [630, 468] width 33 height 33
type input "16/08/2025"
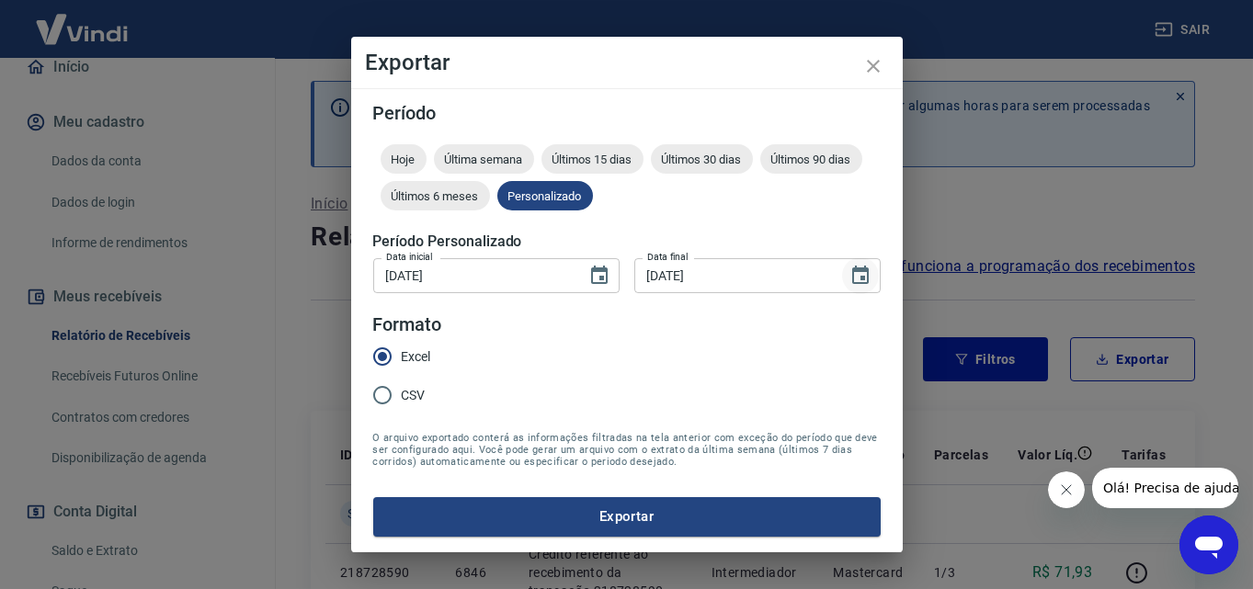
click at [858, 266] on button "Choose date, selected date is 15 de ago de 2025" at bounding box center [860, 276] width 37 height 37
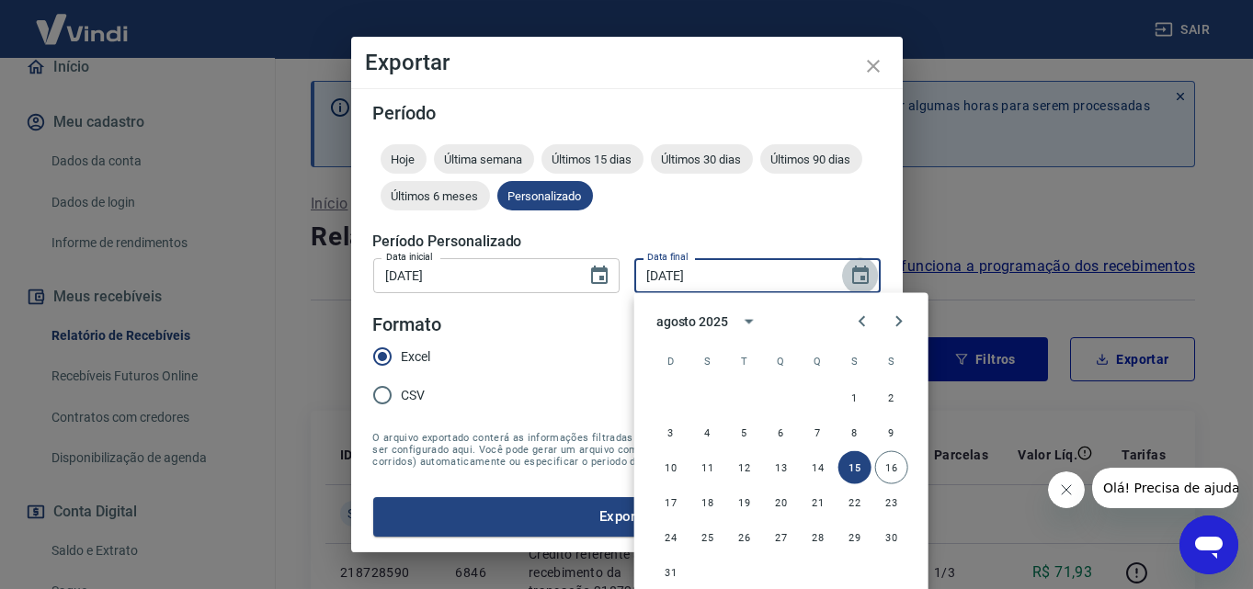
click at [863, 273] on icon "Choose date, selected date is 15 de ago de 2025" at bounding box center [861, 276] width 22 height 22
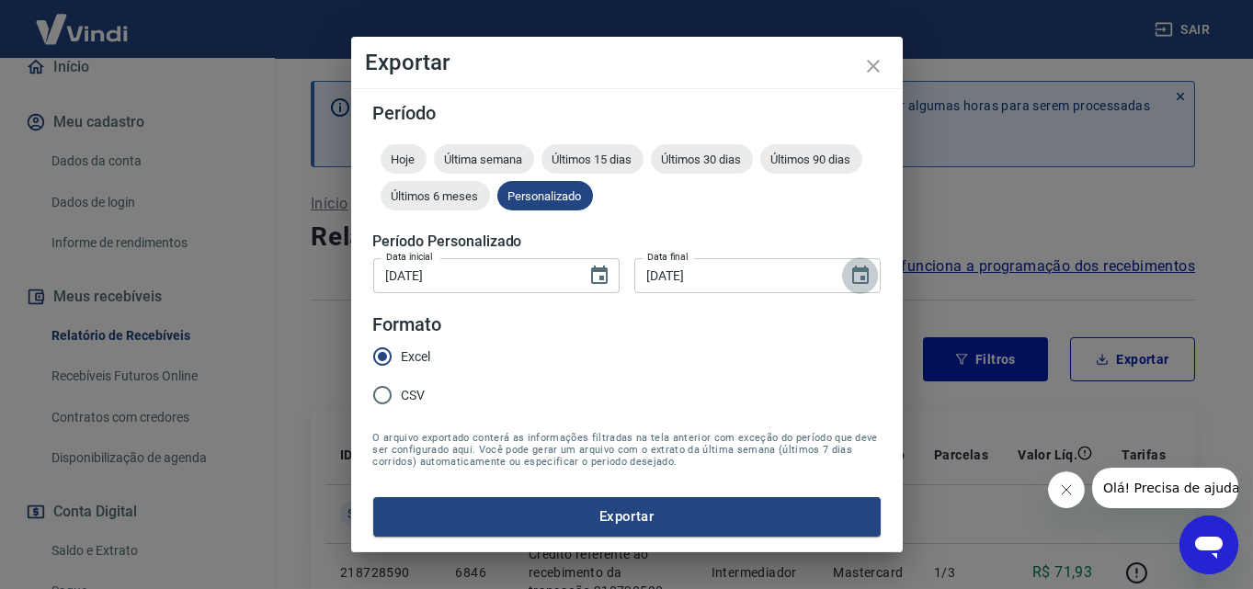
click at [874, 269] on button "Choose date, selected date is 15 de ago de 2025" at bounding box center [860, 276] width 37 height 37
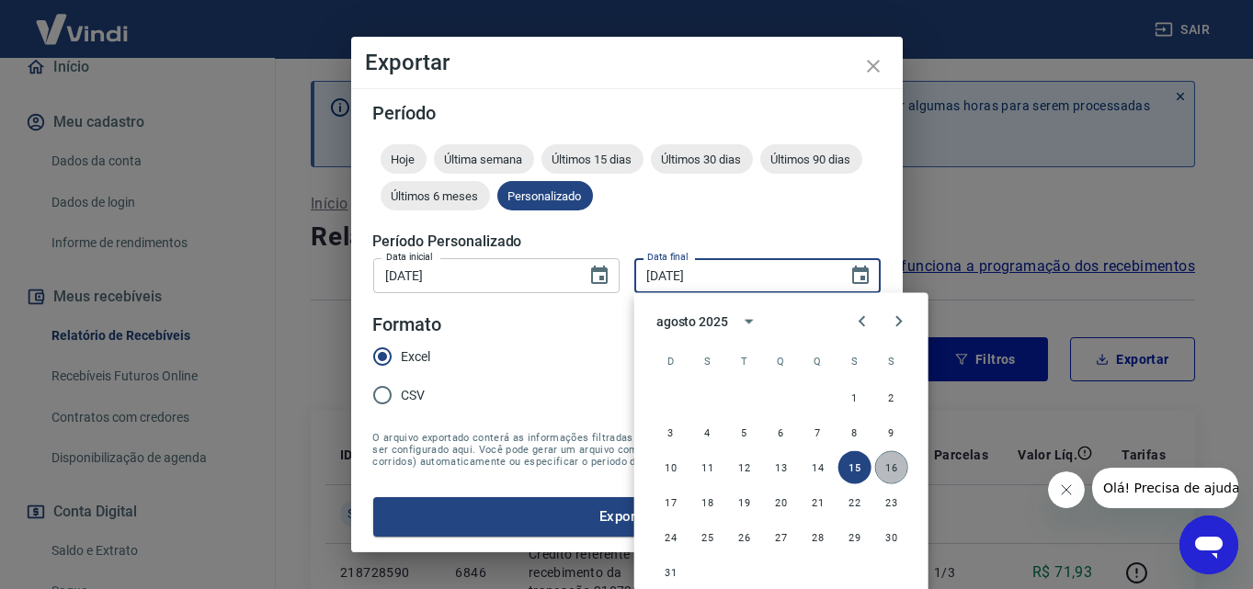
click at [889, 462] on button "16" at bounding box center [892, 468] width 33 height 33
type input "16/08/2025"
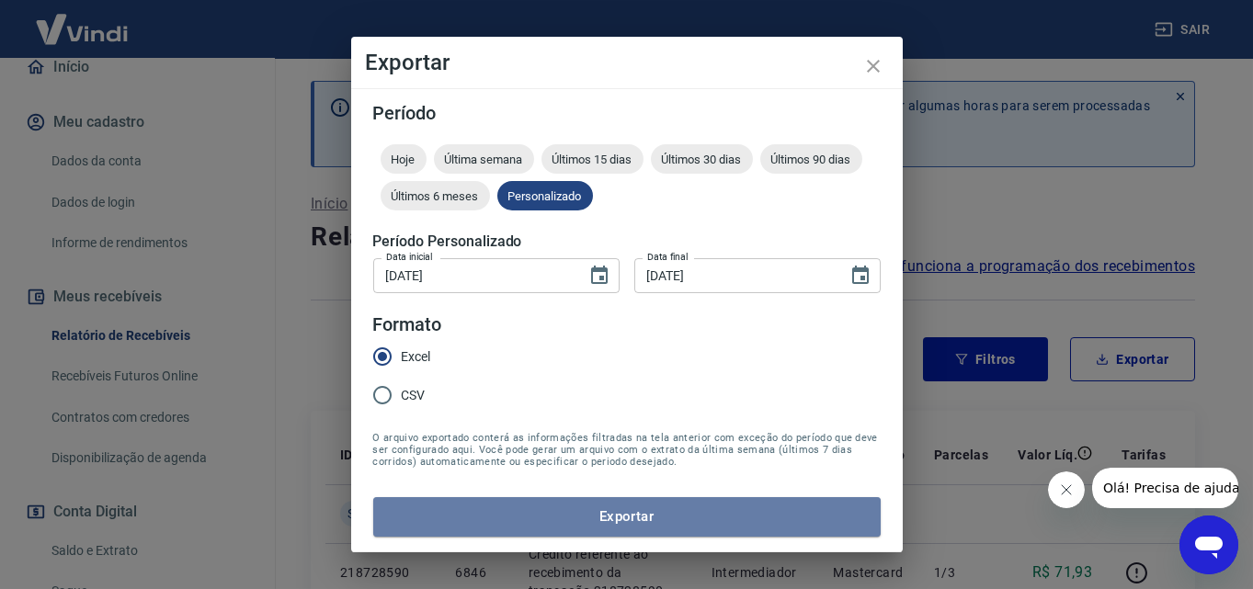
click at [685, 520] on button "Exportar" at bounding box center [627, 517] width 508 height 39
